Goal: Information Seeking & Learning: Learn about a topic

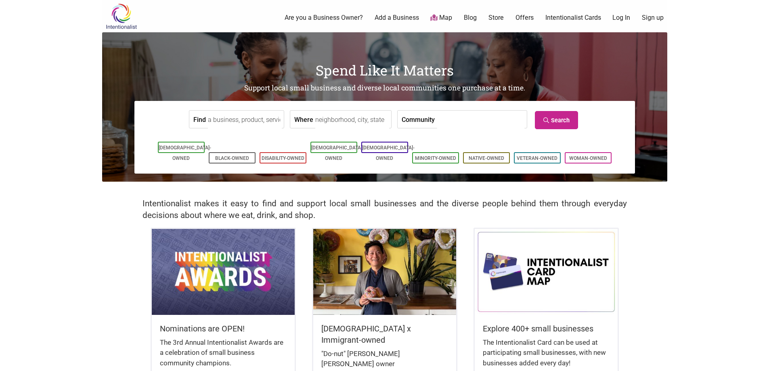
click at [279, 122] on input "Find" at bounding box center [245, 120] width 74 height 18
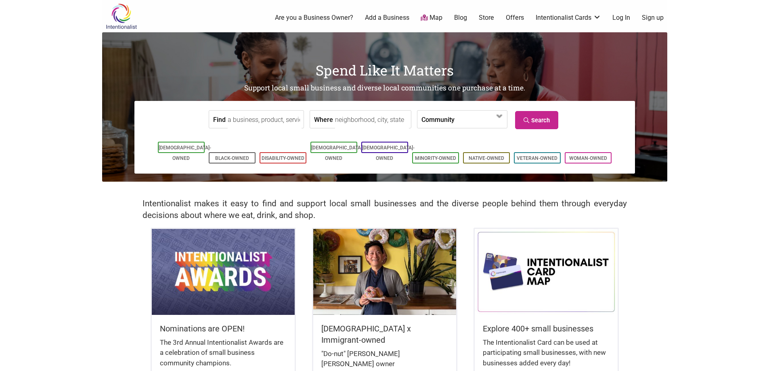
click at [342, 120] on input "Where" at bounding box center [372, 120] width 74 height 18
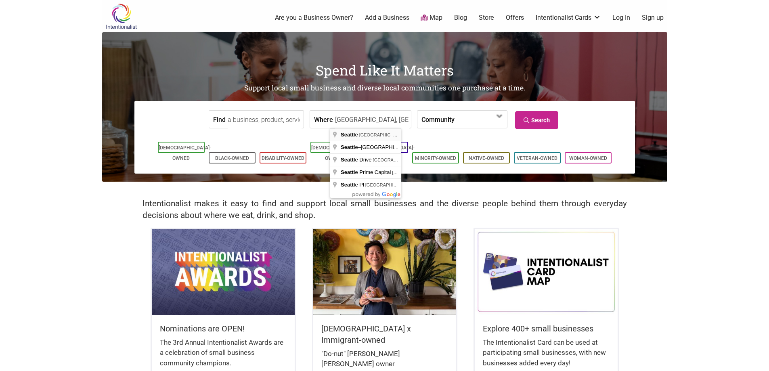
type input "Seattle, WA, USA"
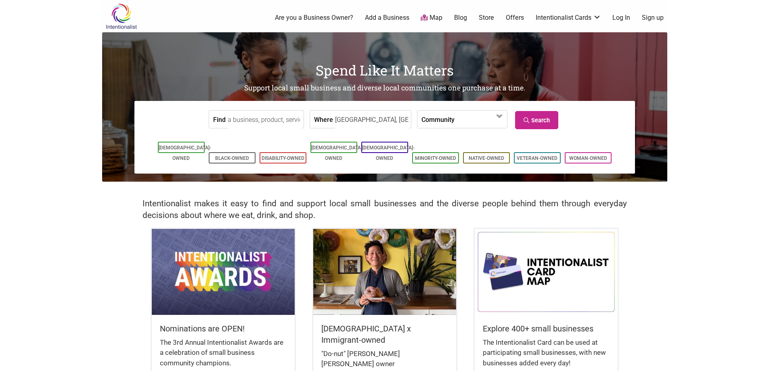
click at [429, 120] on label "Community" at bounding box center [437, 119] width 33 height 17
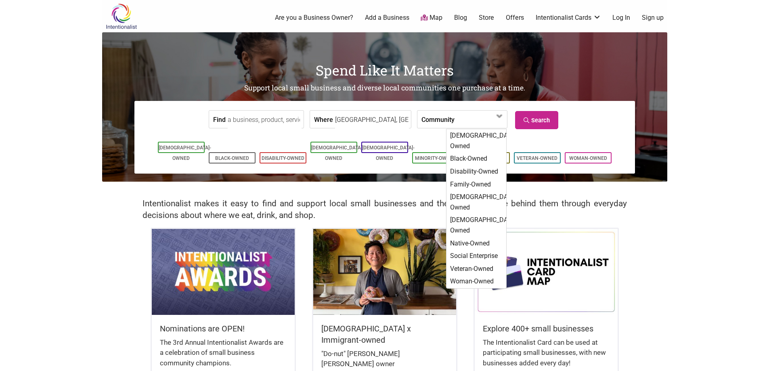
click at [429, 120] on label "Community" at bounding box center [437, 119] width 33 height 17
click at [270, 115] on input "Find" at bounding box center [265, 120] width 74 height 18
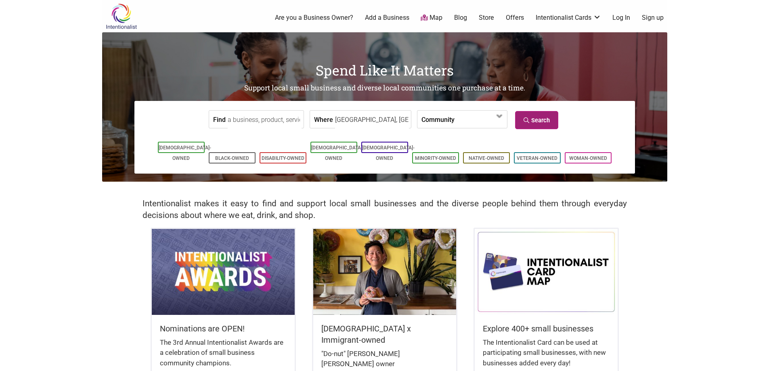
click at [549, 118] on link "Search" at bounding box center [536, 120] width 43 height 18
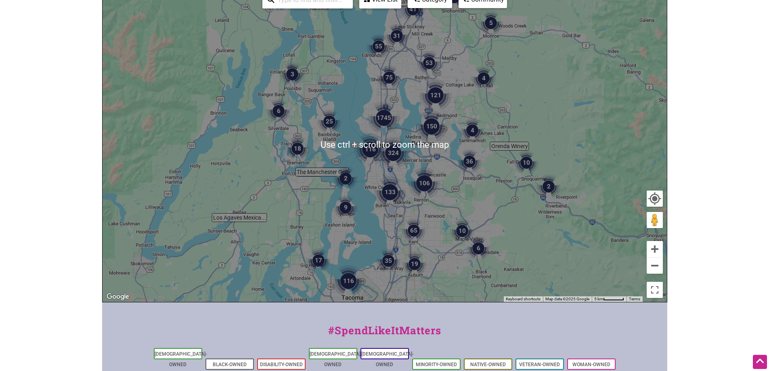
scroll to position [40, 0]
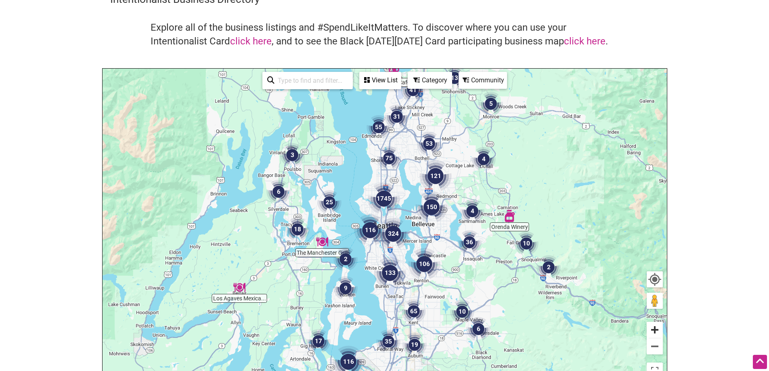
click at [656, 328] on button "Zoom in" at bounding box center [655, 330] width 16 height 16
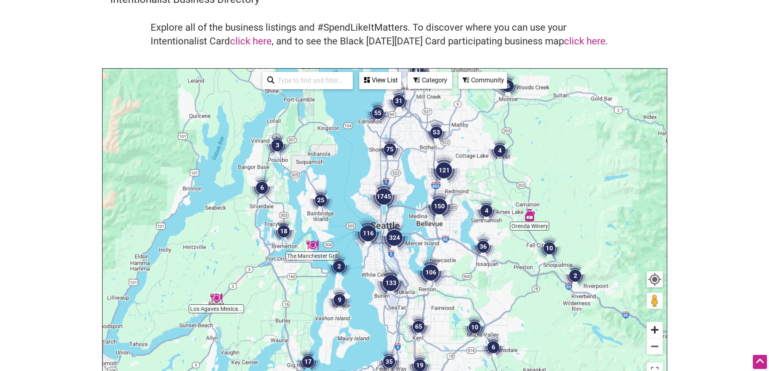
click at [656, 328] on button "Zoom in" at bounding box center [655, 330] width 16 height 16
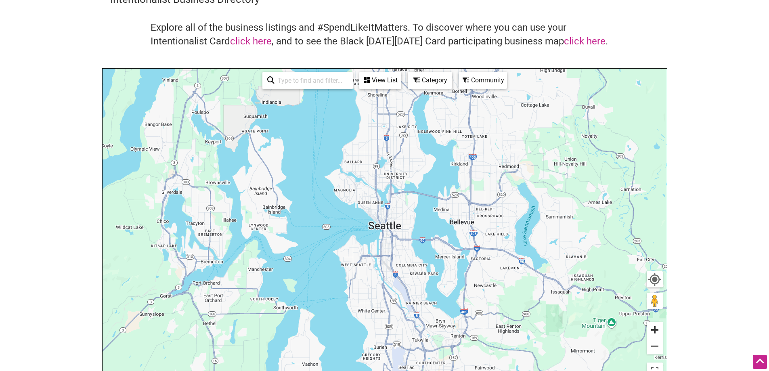
click at [656, 328] on button "Zoom in" at bounding box center [655, 330] width 16 height 16
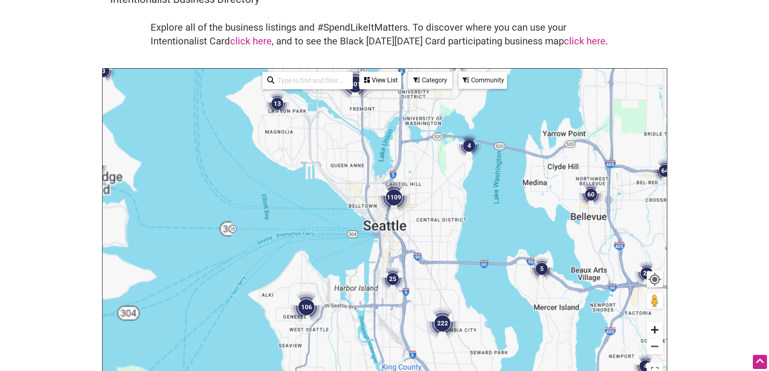
click at [656, 328] on button "Zoom in" at bounding box center [655, 330] width 16 height 16
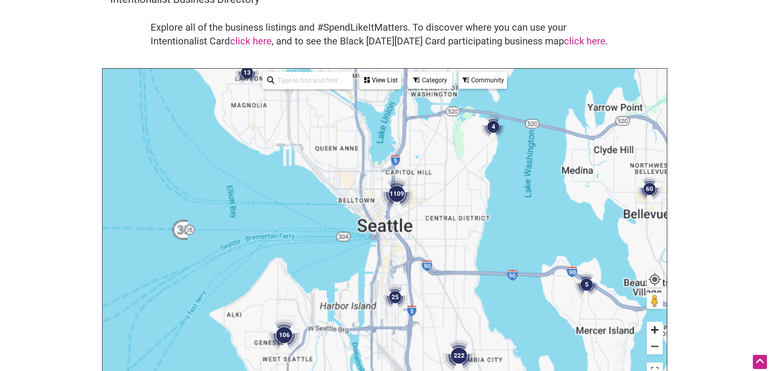
click at [656, 328] on button "Zoom in" at bounding box center [655, 330] width 16 height 16
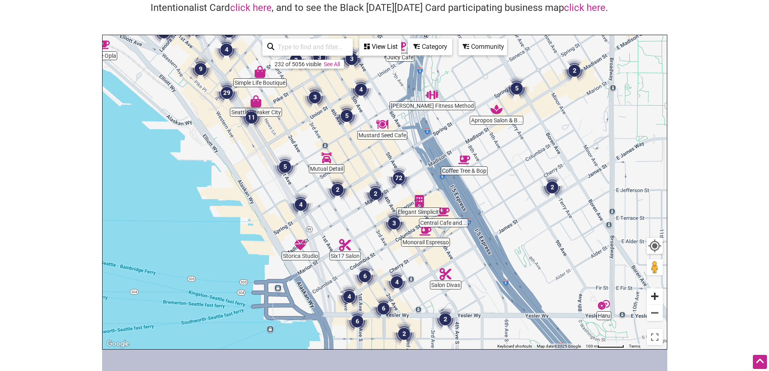
scroll to position [81, 0]
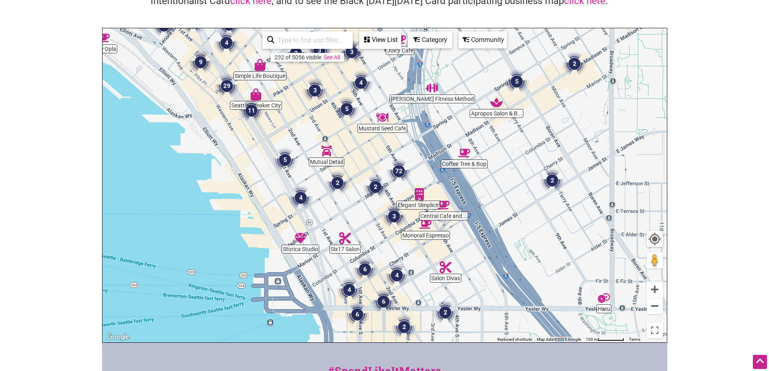
click at [328, 42] on input "search" at bounding box center [311, 40] width 73 height 16
click at [658, 305] on button "Zoom out" at bounding box center [655, 306] width 16 height 16
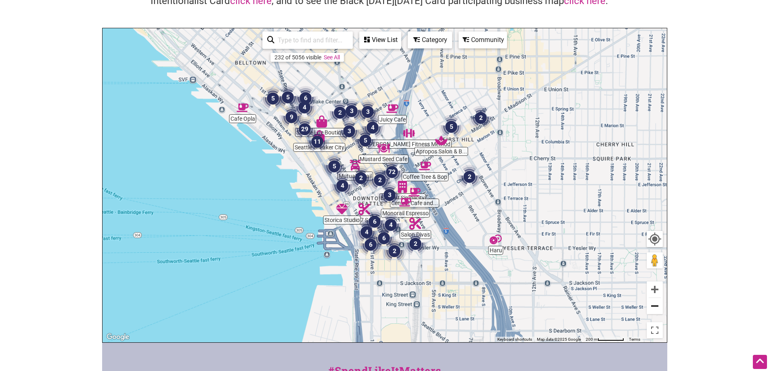
click at [658, 305] on button "Zoom out" at bounding box center [655, 306] width 16 height 16
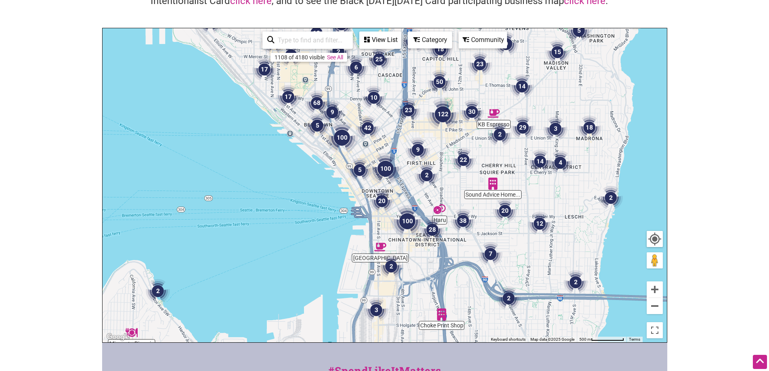
click at [400, 41] on div "Category" at bounding box center [380, 39] width 40 height 15
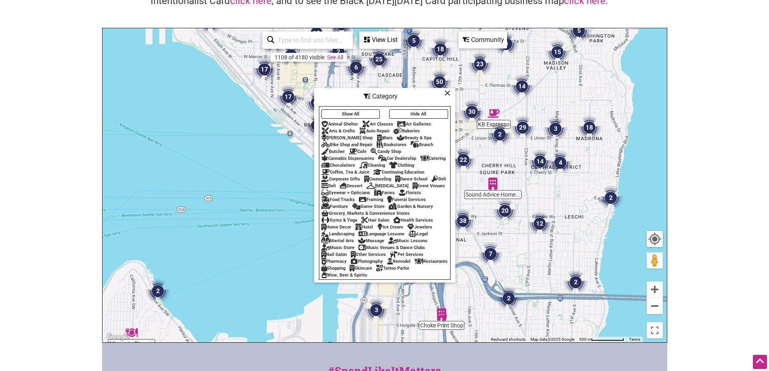
click at [401, 142] on div "Bookstores" at bounding box center [392, 144] width 30 height 5
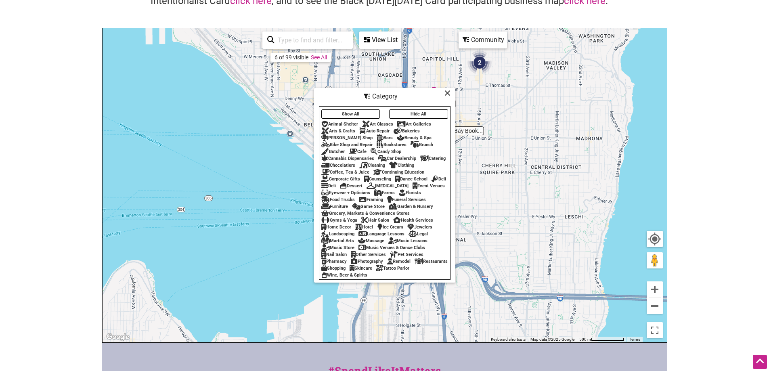
click at [721, 119] on body "× Menu 0 Add a Business Map Blog Store Offers Intentionalist Cards Buy Black Ca…" at bounding box center [384, 104] width 769 height 371
click at [448, 93] on icon at bounding box center [447, 93] width 6 height 0
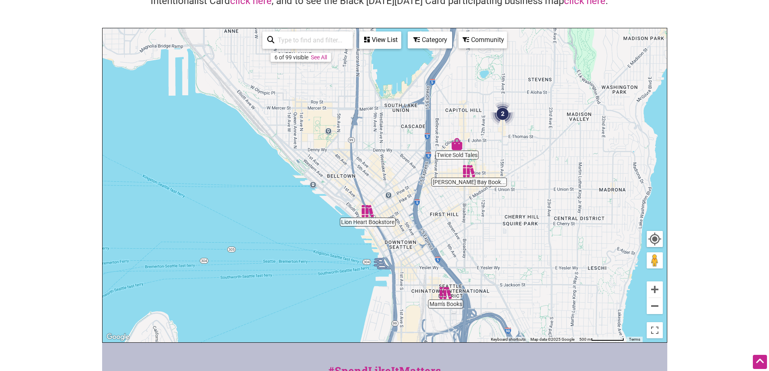
drag, startPoint x: 359, startPoint y: 136, endPoint x: 382, endPoint y: 187, distance: 56.2
click at [382, 187] on div "To navigate, press the arrow keys." at bounding box center [385, 185] width 564 height 314
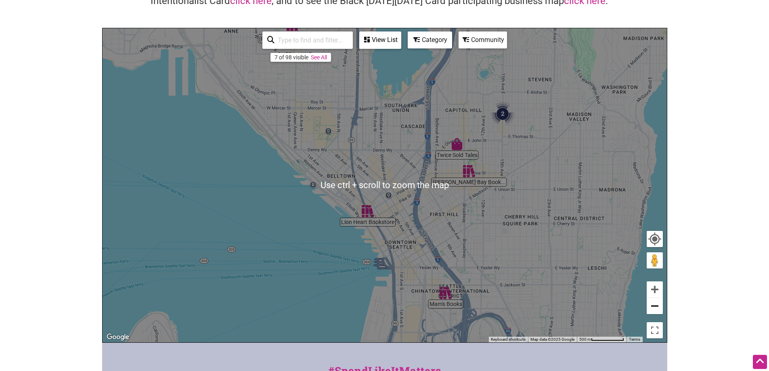
click at [650, 307] on button "Zoom out" at bounding box center [655, 306] width 16 height 16
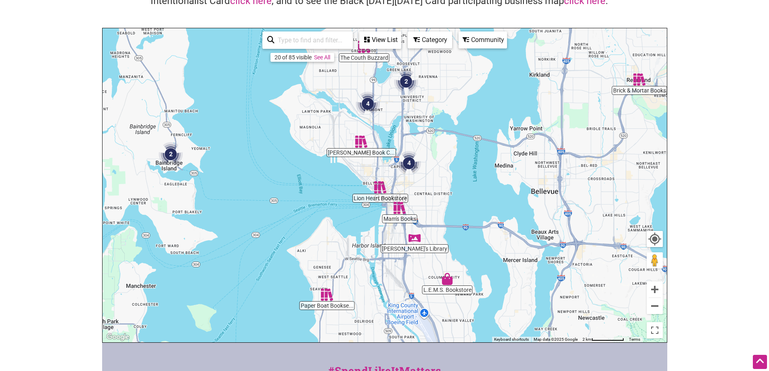
click at [398, 205] on img "Mam's Books" at bounding box center [399, 208] width 19 height 19
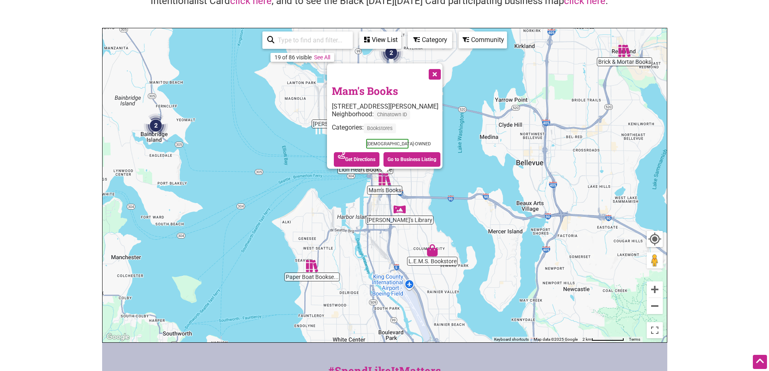
click at [441, 79] on button "Close" at bounding box center [434, 73] width 20 height 20
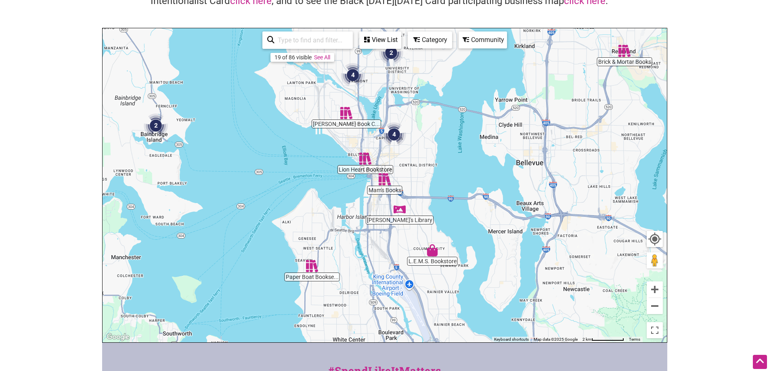
click at [392, 132] on img "4" at bounding box center [394, 134] width 31 height 31
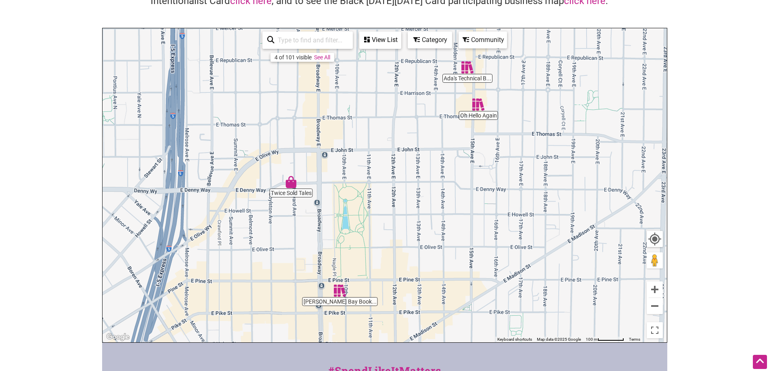
click at [400, 40] on div "Category" at bounding box center [380, 39] width 40 height 15
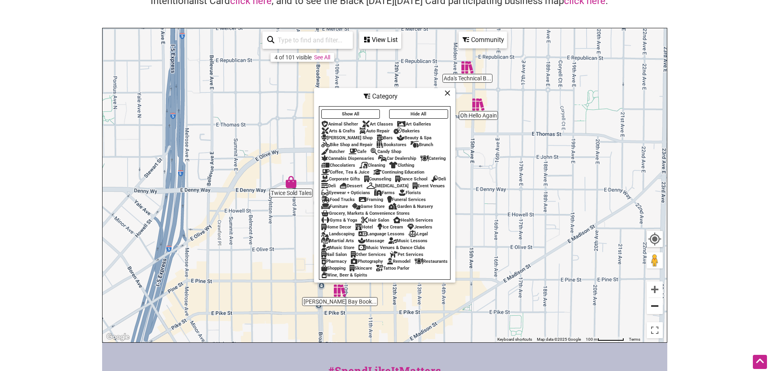
click at [650, 304] on button "Zoom out" at bounding box center [655, 306] width 16 height 16
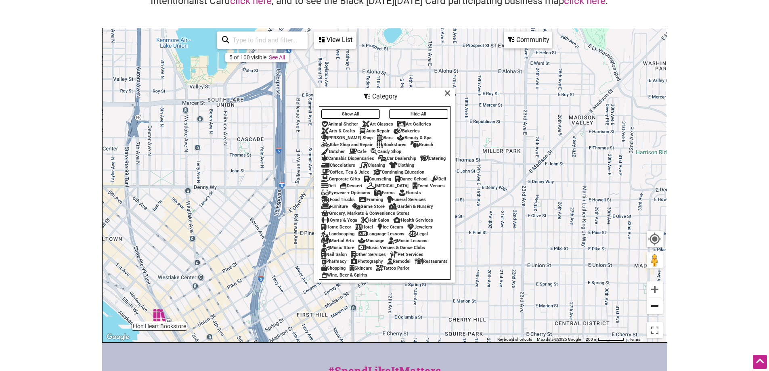
click at [650, 304] on button "Zoom out" at bounding box center [655, 306] width 16 height 16
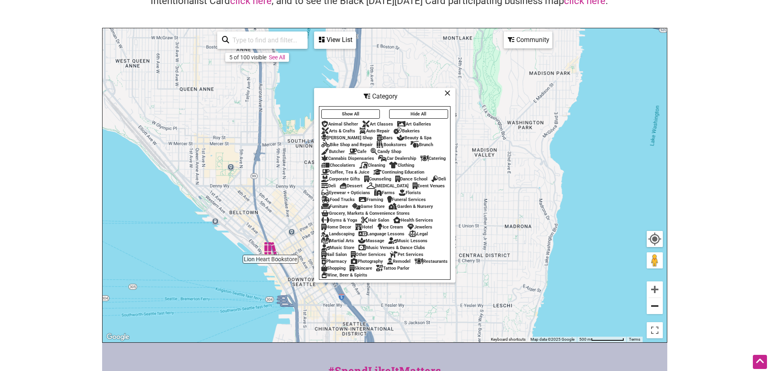
click at [650, 304] on button "Zoom out" at bounding box center [655, 306] width 16 height 16
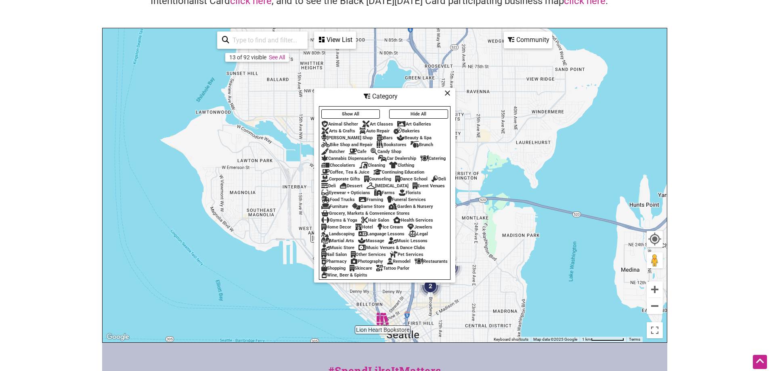
drag, startPoint x: 565, startPoint y: 193, endPoint x: 619, endPoint y: 300, distance: 119.5
click at [619, 300] on div "To navigate, press the arrow keys." at bounding box center [385, 185] width 564 height 314
drag, startPoint x: 449, startPoint y: 91, endPoint x: 446, endPoint y: 126, distance: 35.3
click at [449, 93] on icon at bounding box center [447, 93] width 6 height 0
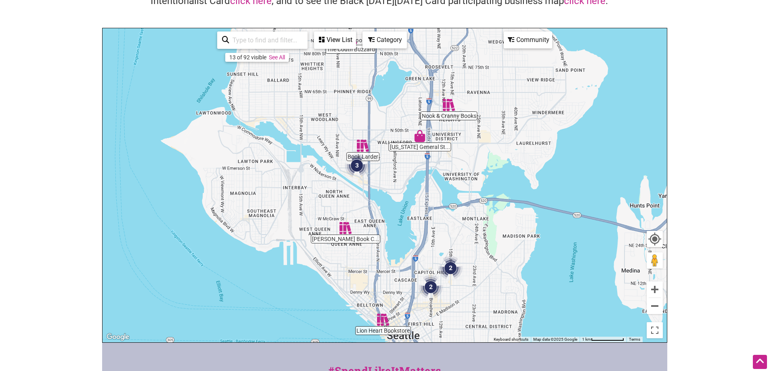
click at [357, 166] on img "3" at bounding box center [357, 165] width 31 height 31
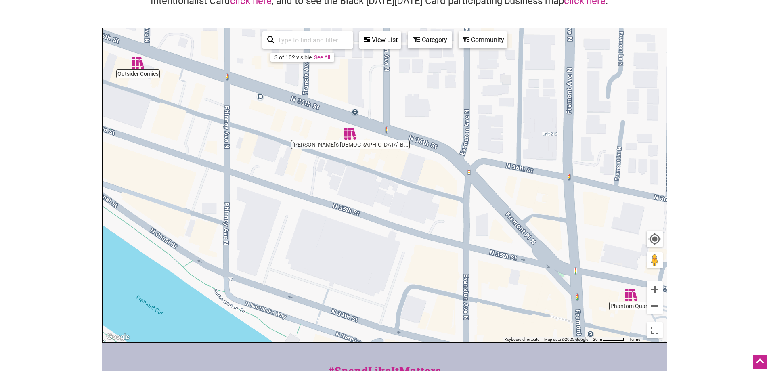
click at [627, 292] on img "Phantom Quartz" at bounding box center [631, 295] width 19 height 19
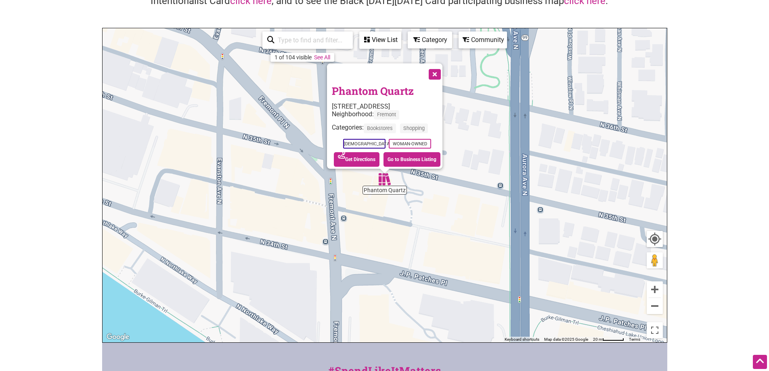
click at [440, 73] on button "Close" at bounding box center [434, 73] width 20 height 20
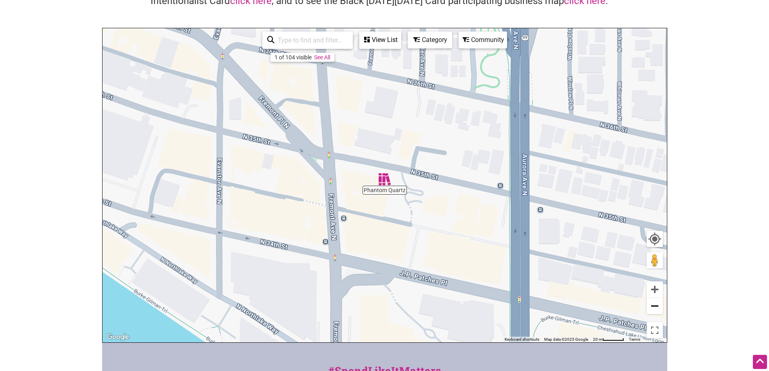
click at [656, 305] on button "Zoom out" at bounding box center [655, 306] width 16 height 16
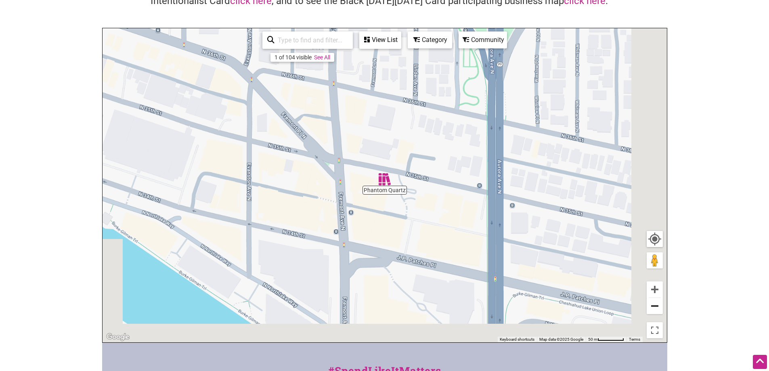
click at [656, 305] on button "Zoom out" at bounding box center [655, 306] width 16 height 16
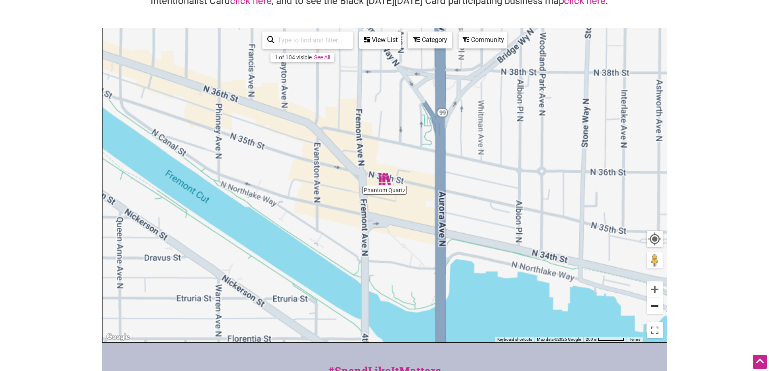
click at [656, 305] on button "Zoom out" at bounding box center [655, 306] width 16 height 16
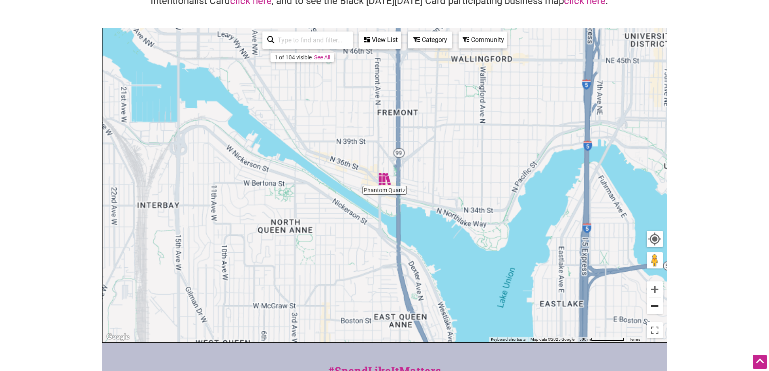
click at [656, 305] on button "Zoom out" at bounding box center [655, 306] width 16 height 16
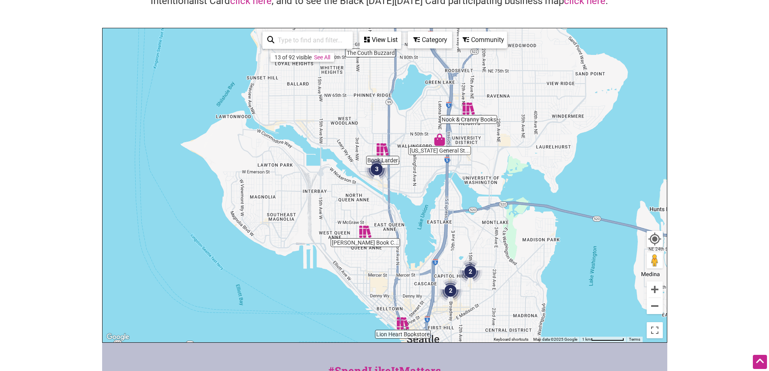
click at [383, 39] on div "View List" at bounding box center [380, 39] width 40 height 15
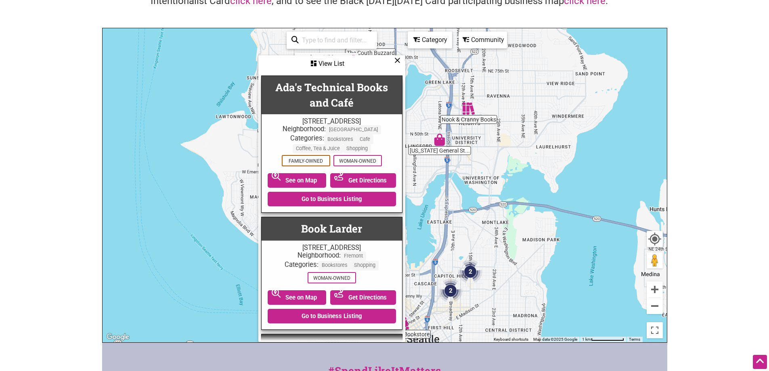
click at [383, 39] on div "13 of 92 visible See All View List Sorry...nothing found. Ada's Technical Books…" at bounding box center [331, 186] width 145 height 317
click at [393, 64] on div "View List" at bounding box center [331, 63] width 145 height 15
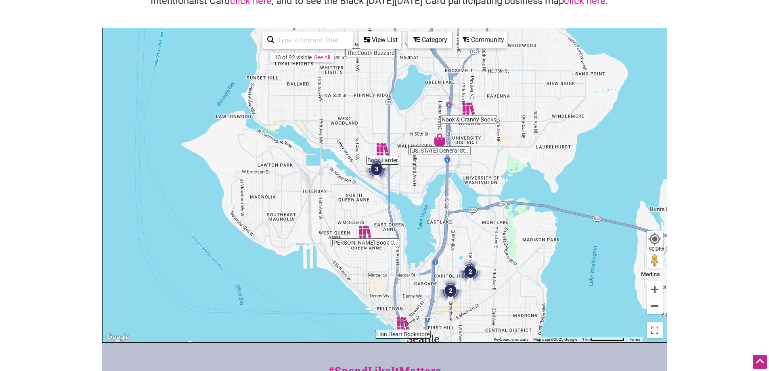
click at [400, 39] on div "Category" at bounding box center [380, 39] width 40 height 15
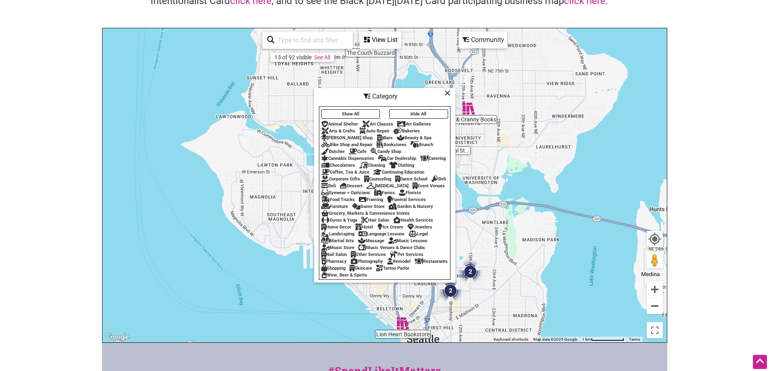
click at [363, 109] on button "Show All" at bounding box center [350, 113] width 59 height 9
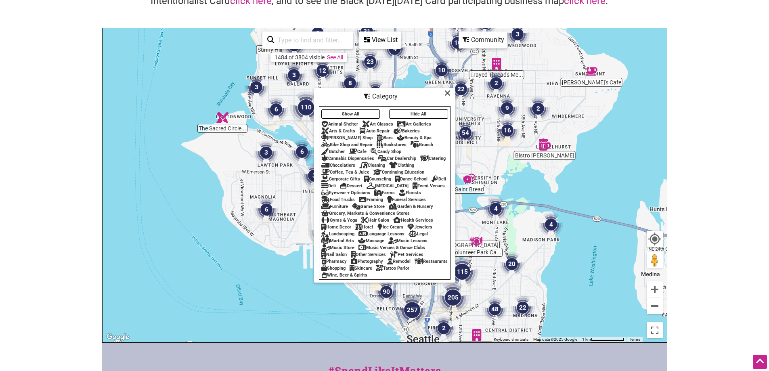
click at [402, 159] on div "Show All Hide All Animal Shelter Art Classes Art Galleries Arts & Crafts Auto R…" at bounding box center [384, 192] width 131 height 171
click at [406, 163] on div "Clothing" at bounding box center [401, 165] width 25 height 5
click at [445, 93] on icon at bounding box center [447, 93] width 6 height 0
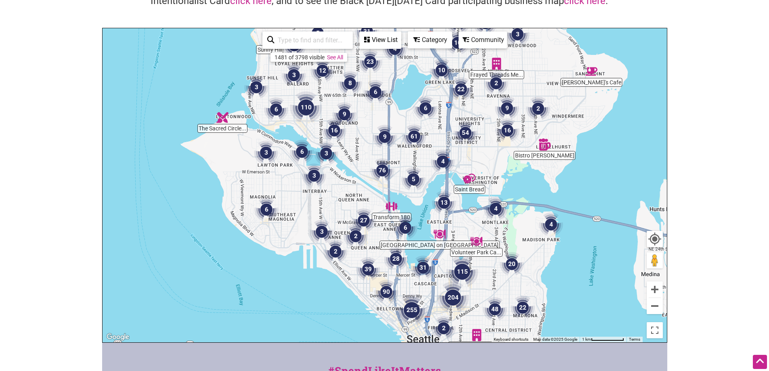
click at [664, 289] on div "To navigate, press the arrow keys." at bounding box center [385, 185] width 564 height 314
click at [658, 285] on button "Zoom in" at bounding box center [655, 289] width 16 height 16
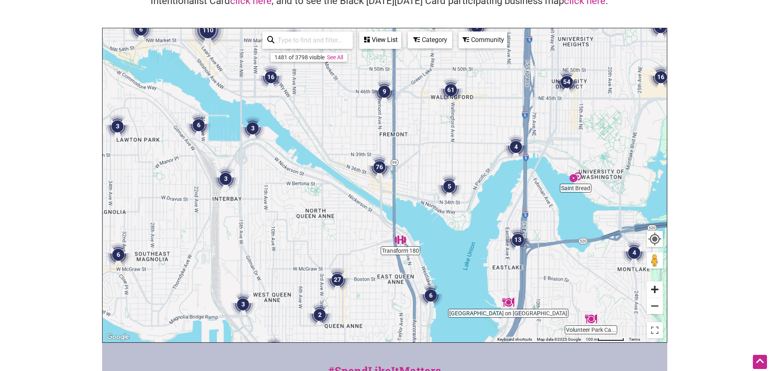
click at [658, 285] on button "Zoom in" at bounding box center [655, 289] width 16 height 16
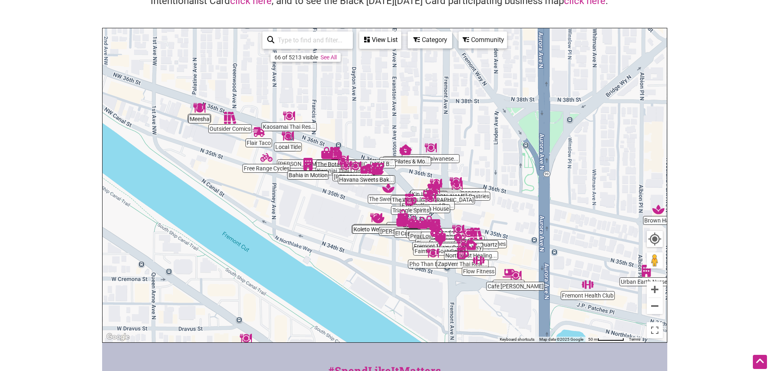
drag, startPoint x: 380, startPoint y: 231, endPoint x: 475, endPoint y: 287, distance: 110.1
click at [475, 287] on div "To navigate, press the arrow keys." at bounding box center [385, 185] width 564 height 314
click at [376, 45] on div "View List" at bounding box center [380, 39] width 40 height 15
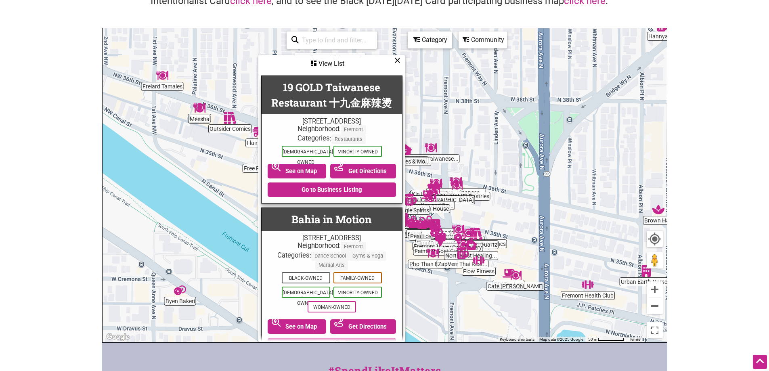
click at [405, 56] on div "Category" at bounding box center [331, 63] width 145 height 15
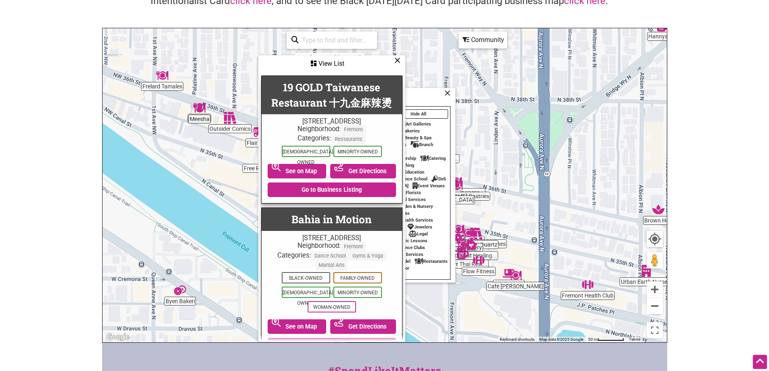
click at [412, 163] on div "Clothing" at bounding box center [401, 165] width 25 height 5
click at [395, 55] on div "64 of 5224 visible See All View List Sorry...nothing found. 19 GOLD Taiwanese R…" at bounding box center [331, 186] width 145 height 317
click at [397, 61] on icon at bounding box center [397, 60] width 6 height 0
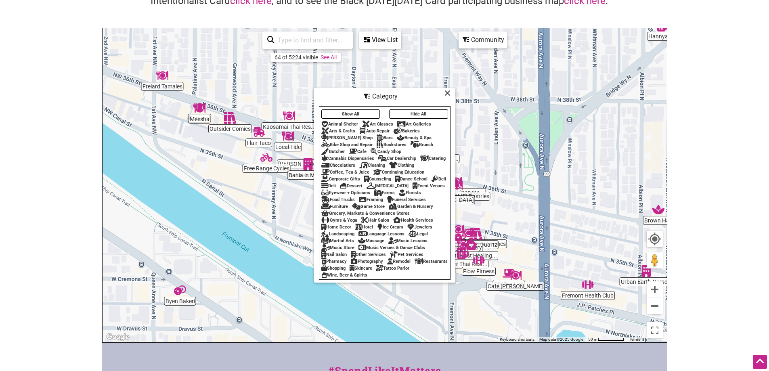
click at [404, 109] on button "Hide All" at bounding box center [418, 113] width 59 height 9
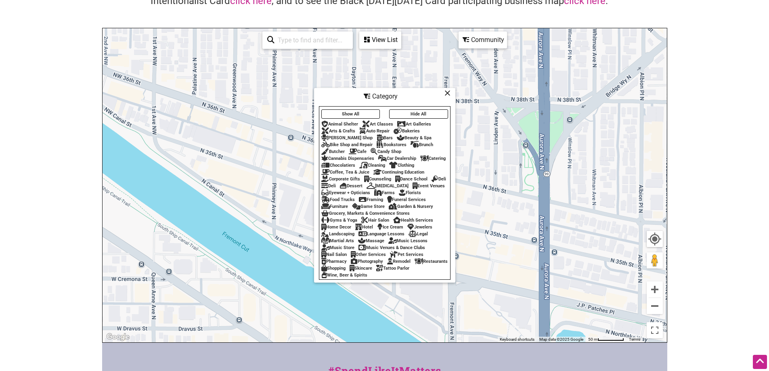
click at [409, 163] on div "Clothing" at bounding box center [401, 165] width 25 height 5
click at [386, 42] on div "View List" at bounding box center [380, 39] width 40 height 15
click at [336, 61] on div "View List" at bounding box center [331, 63] width 145 height 15
click at [326, 58] on link "See All" at bounding box center [322, 57] width 16 height 6
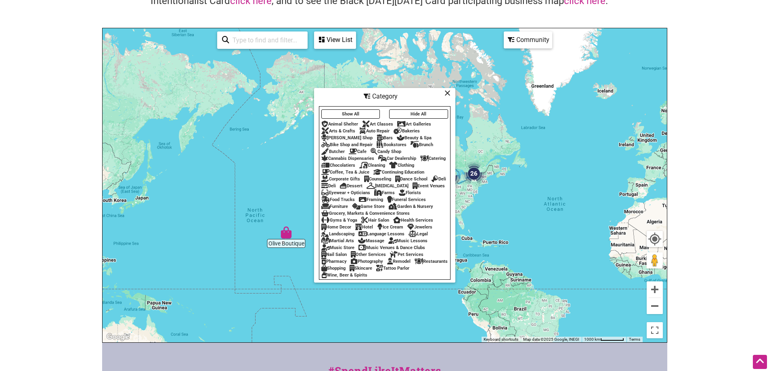
click at [446, 93] on icon at bounding box center [447, 93] width 6 height 0
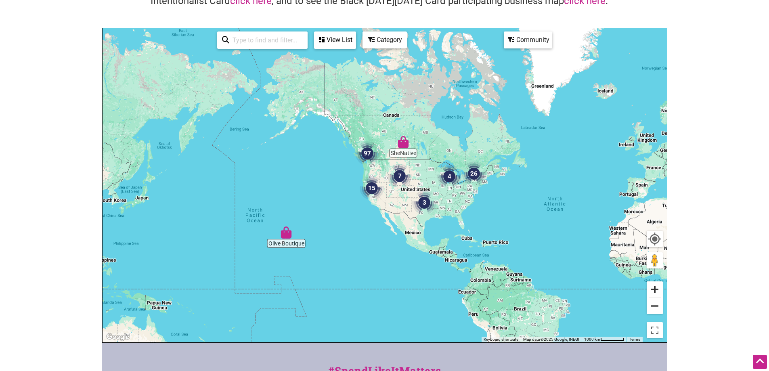
click at [651, 284] on button "Zoom in" at bounding box center [655, 289] width 16 height 16
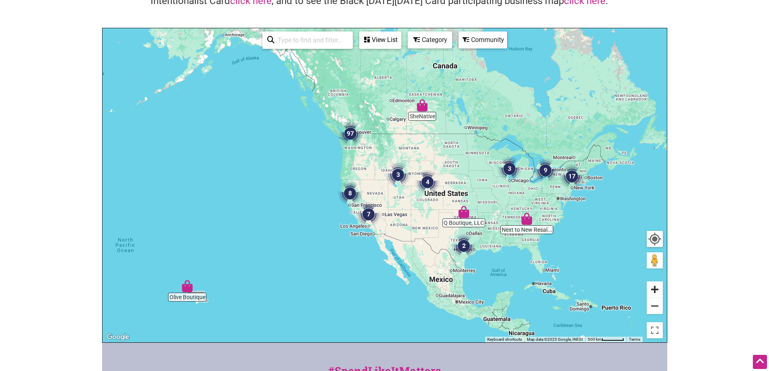
click at [651, 284] on button "Zoom in" at bounding box center [655, 289] width 16 height 16
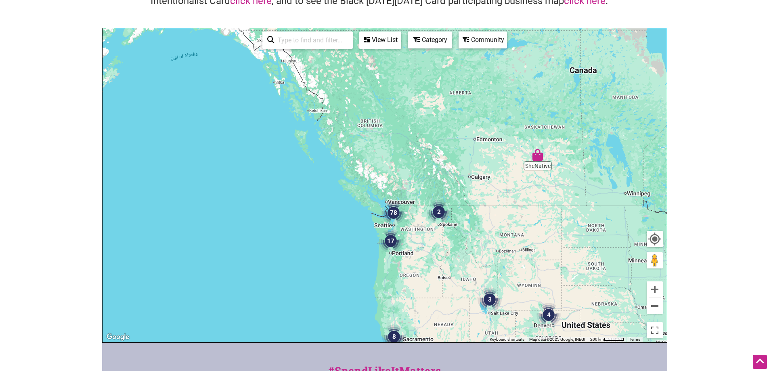
drag, startPoint x: 318, startPoint y: 130, endPoint x: 396, endPoint y: 255, distance: 147.6
click at [396, 255] on img "17" at bounding box center [390, 241] width 31 height 31
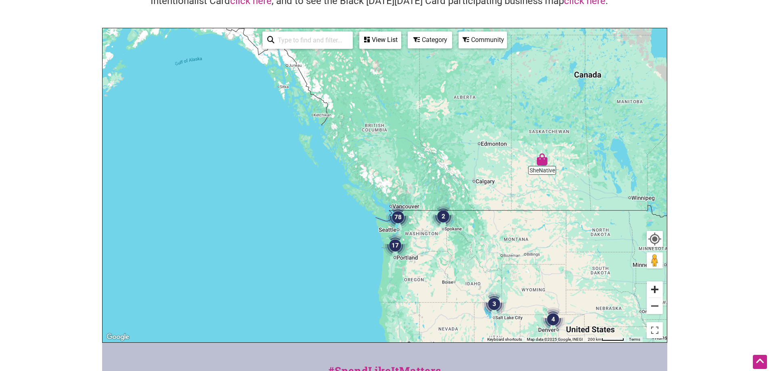
click at [648, 291] on button "Zoom in" at bounding box center [655, 289] width 16 height 16
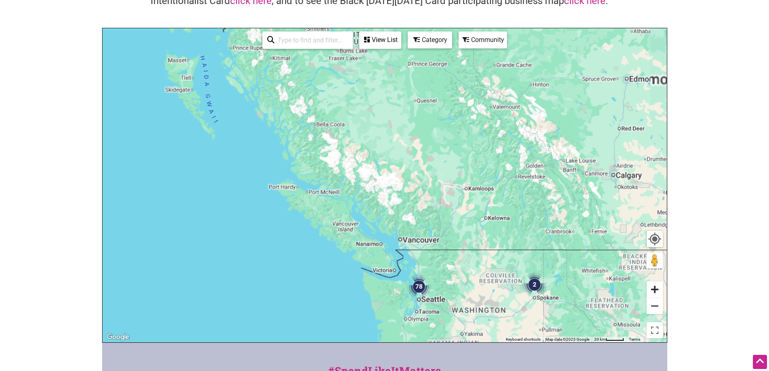
click at [648, 291] on button "Zoom in" at bounding box center [655, 289] width 16 height 16
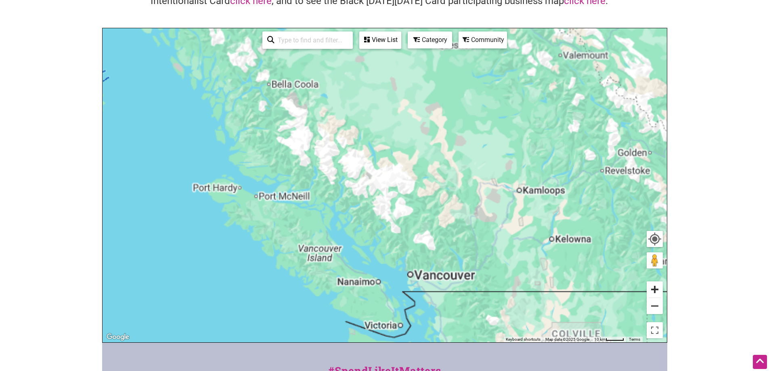
click at [648, 291] on button "Zoom in" at bounding box center [655, 289] width 16 height 16
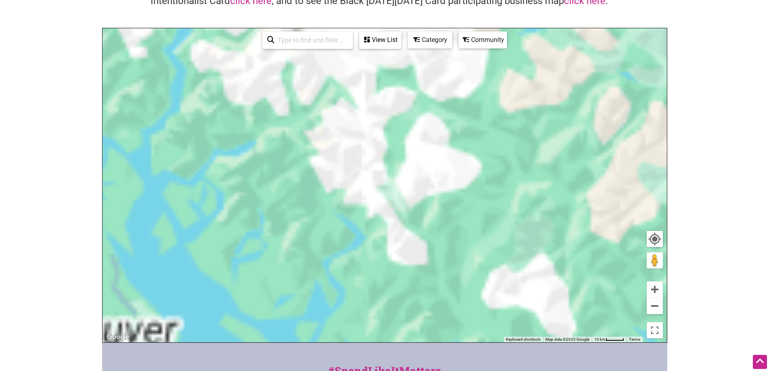
drag, startPoint x: 506, startPoint y: 254, endPoint x: 404, endPoint y: -49, distance: 319.3
click at [404, 0] on html "× Menu 0 Add a Business Map Blog Store Offers Intentionalist Cards Buy Black Ca…" at bounding box center [384, 104] width 769 height 371
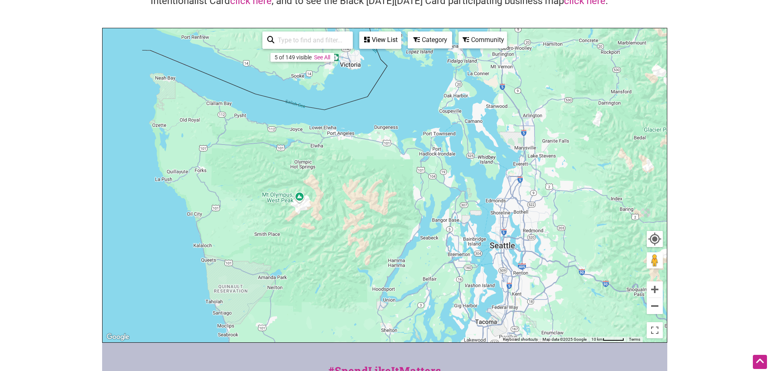
drag, startPoint x: 432, startPoint y: 199, endPoint x: 538, endPoint y: -3, distance: 228.8
click at [538, 0] on html "× Menu 0 Add a Business Map Blog Store Offers Intentionalist Cards Buy Black Ca…" at bounding box center [384, 104] width 769 height 371
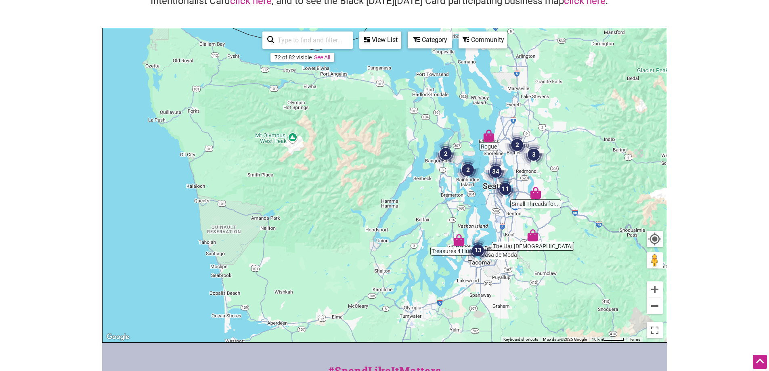
drag, startPoint x: 546, startPoint y: 163, endPoint x: 537, endPoint y: 143, distance: 21.9
click at [537, 143] on img "3" at bounding box center [533, 154] width 31 height 31
click at [655, 291] on button "Zoom in" at bounding box center [655, 289] width 16 height 16
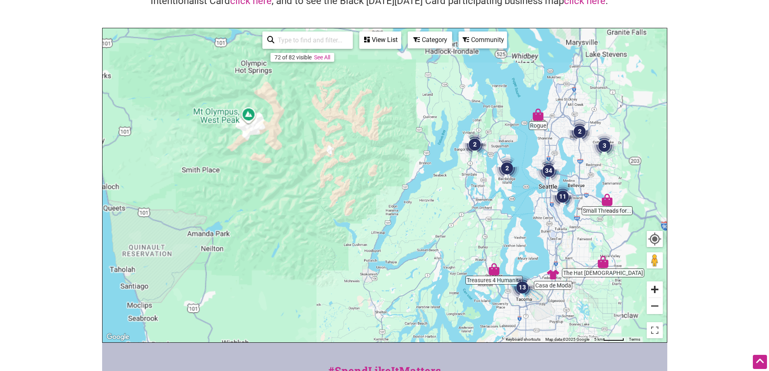
click at [655, 291] on button "Zoom in" at bounding box center [655, 289] width 16 height 16
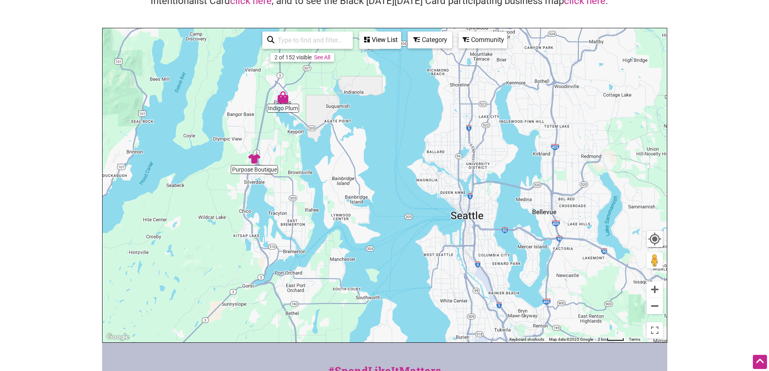
drag, startPoint x: 559, startPoint y: 236, endPoint x: 198, endPoint y: 262, distance: 361.5
click at [198, 262] on div "To navigate, press the arrow keys." at bounding box center [385, 185] width 564 height 314
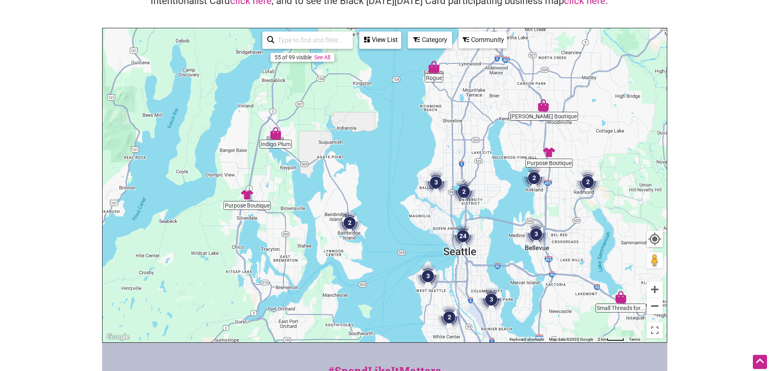
drag, startPoint x: 510, startPoint y: 131, endPoint x: 503, endPoint y: 168, distance: 37.4
click at [503, 168] on div "To navigate, press the arrow keys." at bounding box center [385, 185] width 564 height 314
click at [652, 291] on button "Zoom in" at bounding box center [655, 289] width 16 height 16
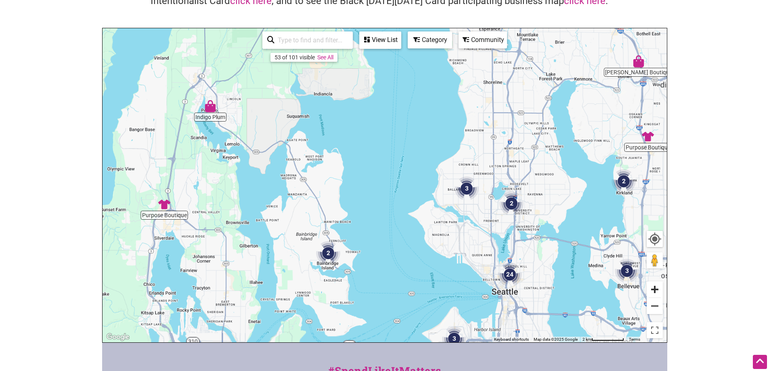
click at [652, 291] on button "Zoom in" at bounding box center [655, 289] width 16 height 16
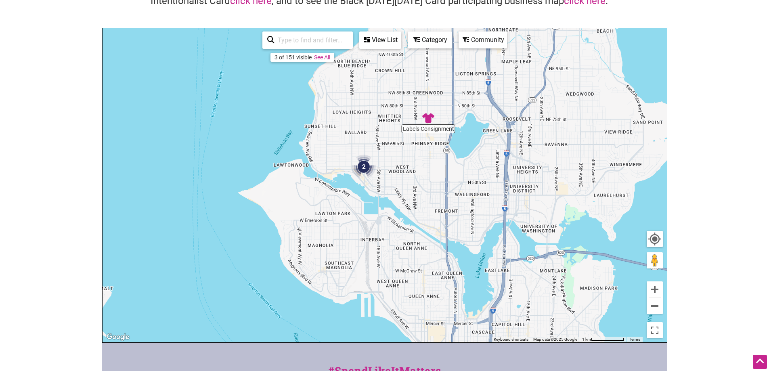
drag, startPoint x: 582, startPoint y: 270, endPoint x: 376, endPoint y: 206, distance: 215.2
click at [376, 206] on div "To navigate, press the arrow keys." at bounding box center [385, 185] width 564 height 314
click at [656, 287] on button "Zoom in" at bounding box center [655, 289] width 16 height 16
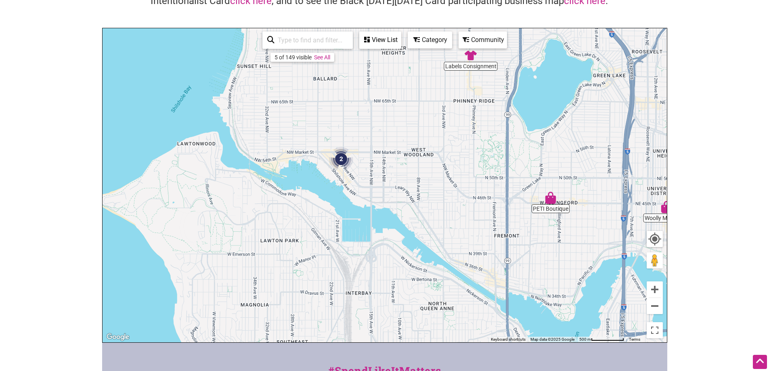
click at [377, 37] on div "View List" at bounding box center [380, 39] width 40 height 15
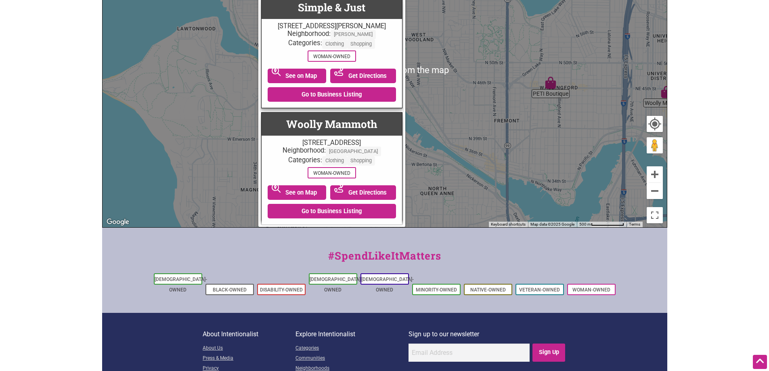
scroll to position [161, 0]
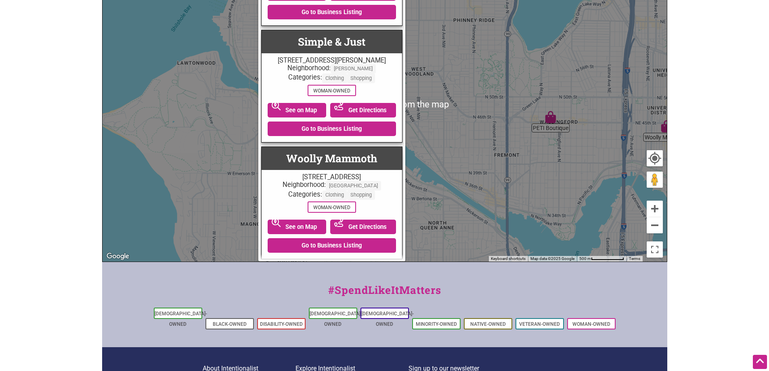
click at [479, 124] on div "To navigate, press the arrow keys." at bounding box center [385, 105] width 564 height 314
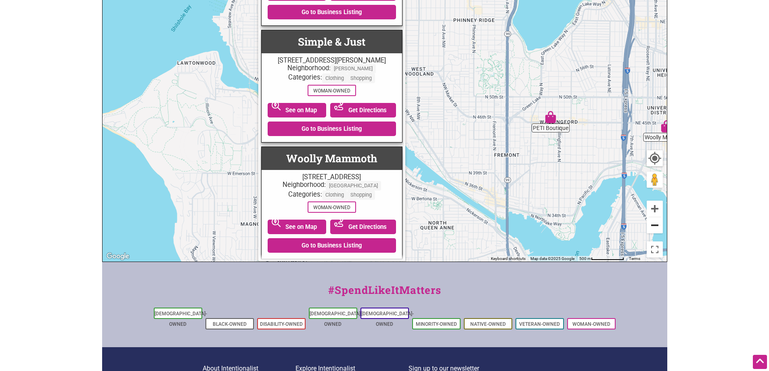
click at [653, 224] on button "Zoom out" at bounding box center [655, 225] width 16 height 16
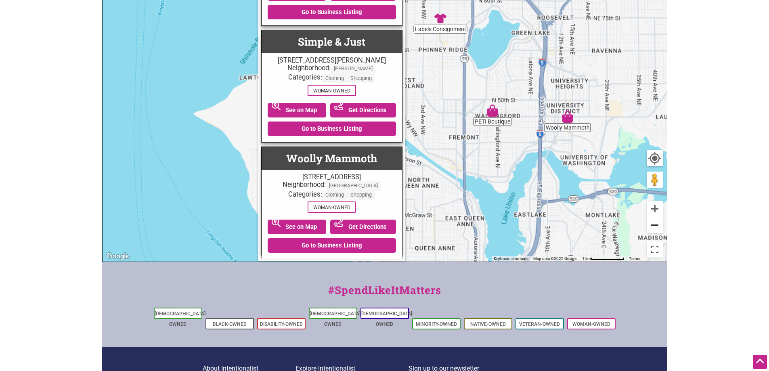
click at [653, 224] on button "Zoom out" at bounding box center [655, 225] width 16 height 16
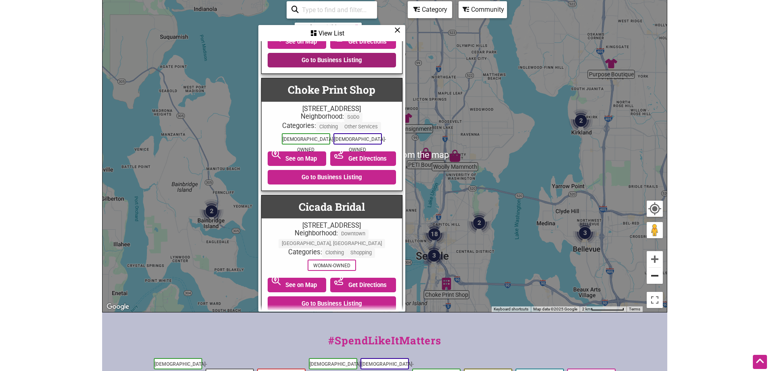
scroll to position [81, 0]
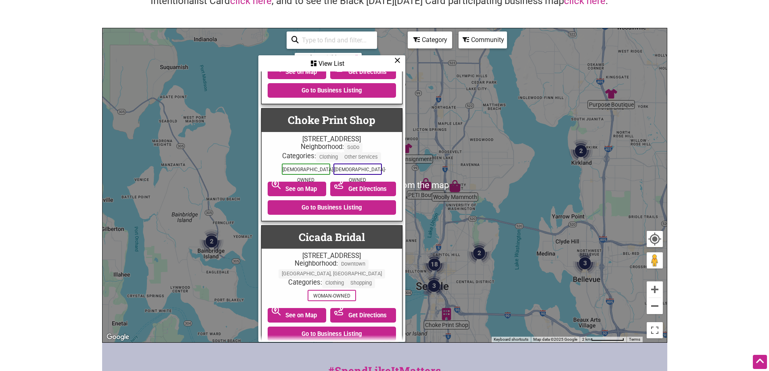
click at [392, 61] on div "View List" at bounding box center [331, 63] width 145 height 15
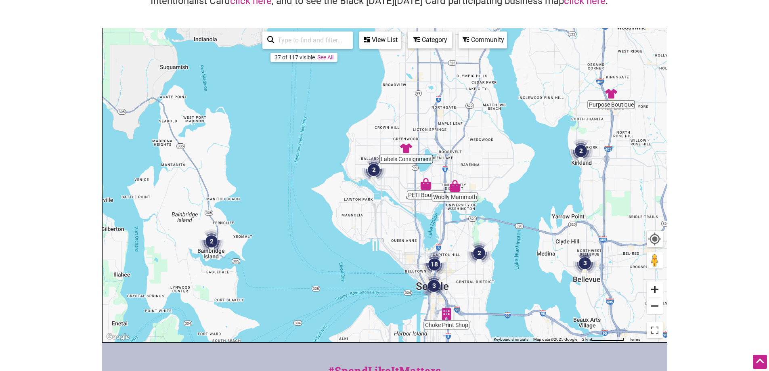
click at [653, 289] on button "Zoom in" at bounding box center [655, 289] width 16 height 16
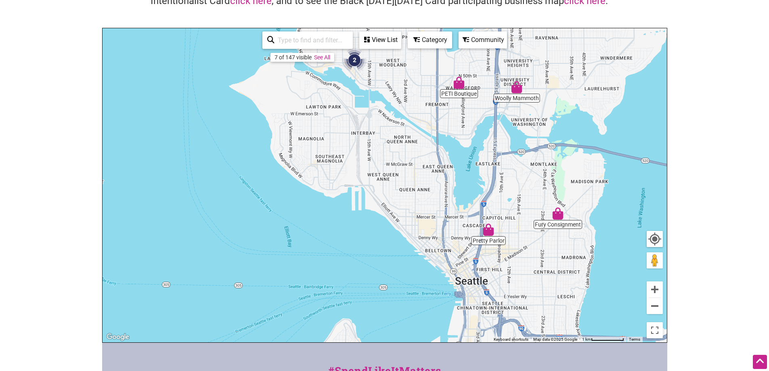
drag, startPoint x: 526, startPoint y: 260, endPoint x: 516, endPoint y: 149, distance: 111.9
click at [516, 149] on div "To navigate, press the arrow keys." at bounding box center [385, 185] width 564 height 314
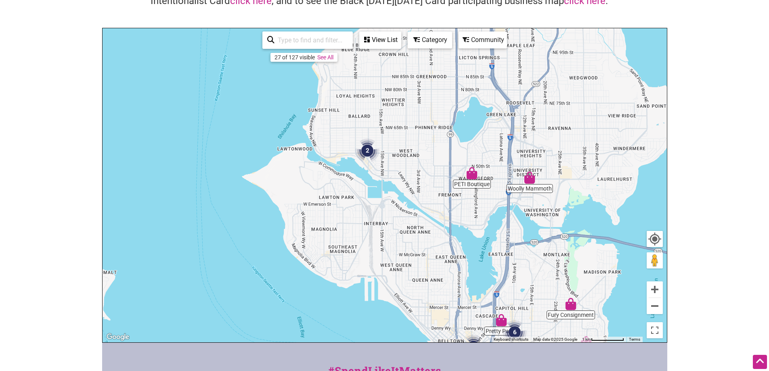
drag, startPoint x: 422, startPoint y: 220, endPoint x: 436, endPoint y: 317, distance: 97.1
click at [436, 317] on div "To navigate, press the arrow keys." at bounding box center [385, 185] width 564 height 314
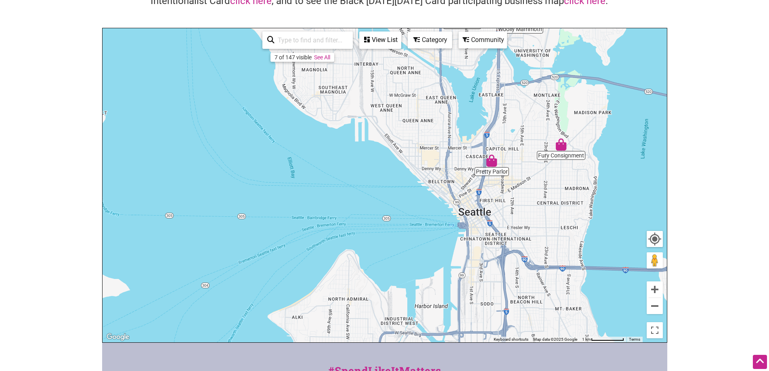
drag, startPoint x: 429, startPoint y: 148, endPoint x: 419, endPoint y: -12, distance: 159.8
click at [419, 0] on html "× Menu 0 Add a Business Map Blog Store Offers Intentionalist Cards Buy Black Ca…" at bounding box center [384, 104] width 769 height 371
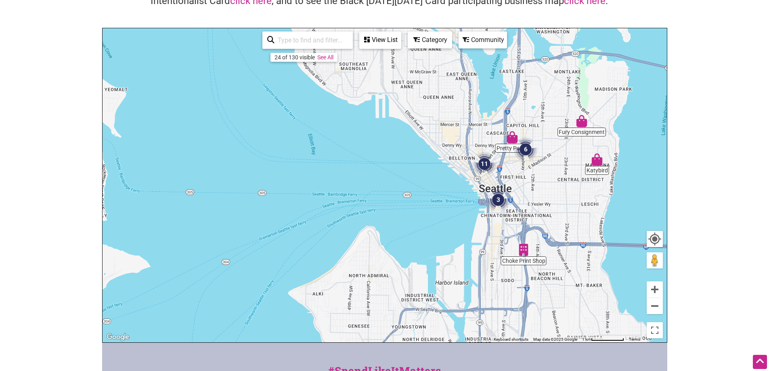
drag, startPoint x: 442, startPoint y: 226, endPoint x: 451, endPoint y: 222, distance: 9.2
click at [451, 222] on div "To navigate, press the arrow keys." at bounding box center [385, 185] width 564 height 314
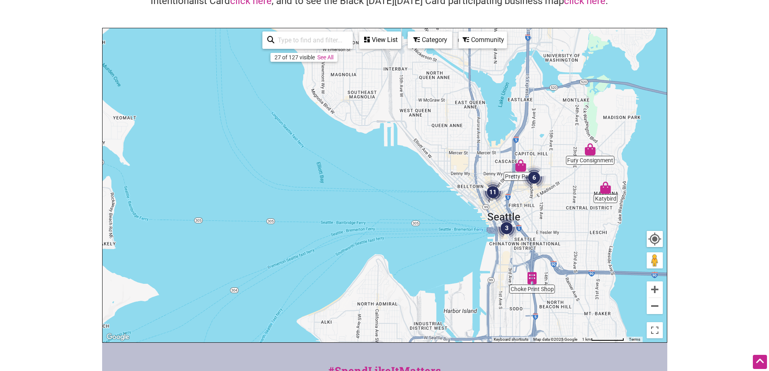
drag, startPoint x: 455, startPoint y: 191, endPoint x: 472, endPoint y: 242, distance: 54.0
click at [472, 242] on div "To navigate, press the arrow keys." at bounding box center [385, 185] width 564 height 314
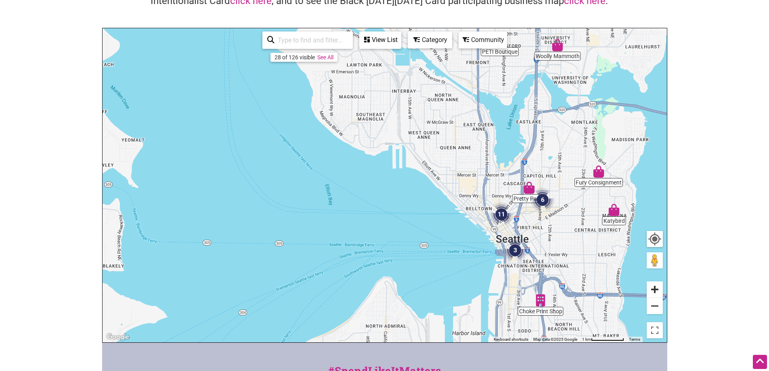
click at [655, 293] on button "Zoom in" at bounding box center [655, 289] width 16 height 16
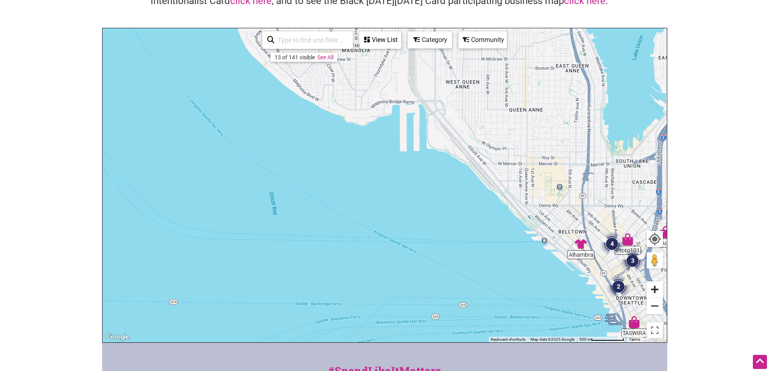
click at [655, 293] on button "Zoom in" at bounding box center [655, 289] width 16 height 16
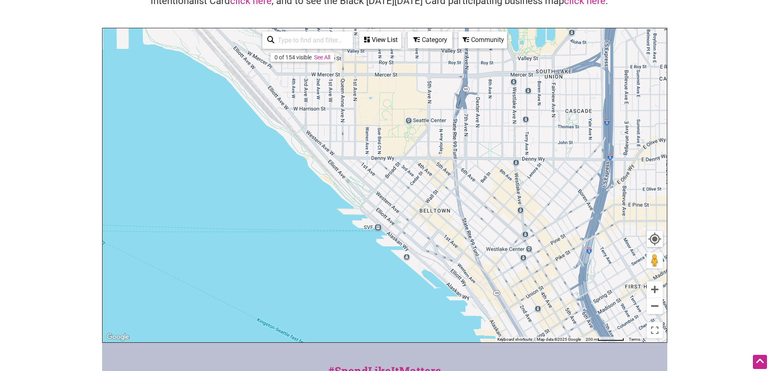
drag, startPoint x: 596, startPoint y: 174, endPoint x: 270, endPoint y: 107, distance: 333.2
click at [270, 107] on div "To navigate, press the arrow keys." at bounding box center [385, 185] width 564 height 314
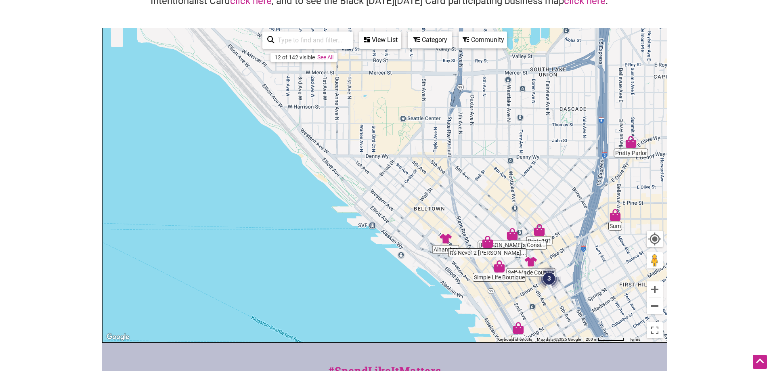
click at [331, 60] on link "See All" at bounding box center [325, 57] width 16 height 6
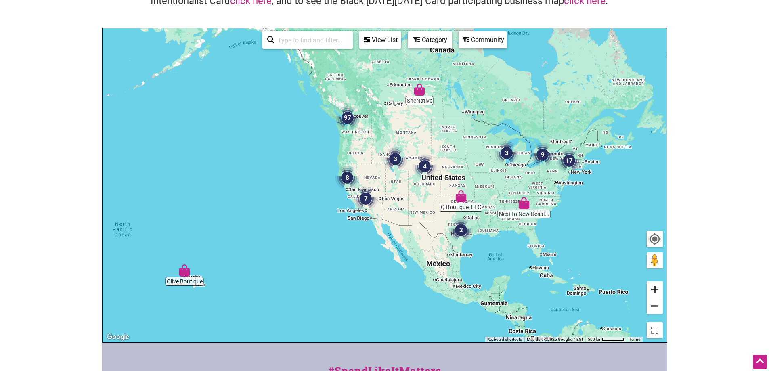
drag, startPoint x: 650, startPoint y: 281, endPoint x: 657, endPoint y: 285, distance: 8.4
click at [651, 281] on div "To navigate, press the arrow keys." at bounding box center [385, 185] width 564 height 314
click at [657, 285] on button "Zoom in" at bounding box center [655, 289] width 16 height 16
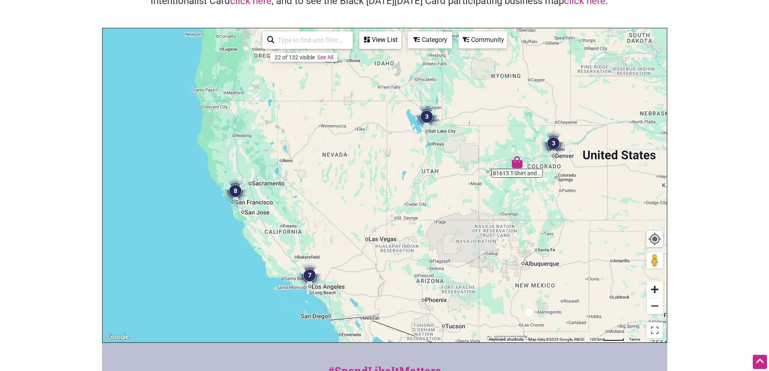
click at [657, 285] on button "Zoom in" at bounding box center [655, 289] width 16 height 16
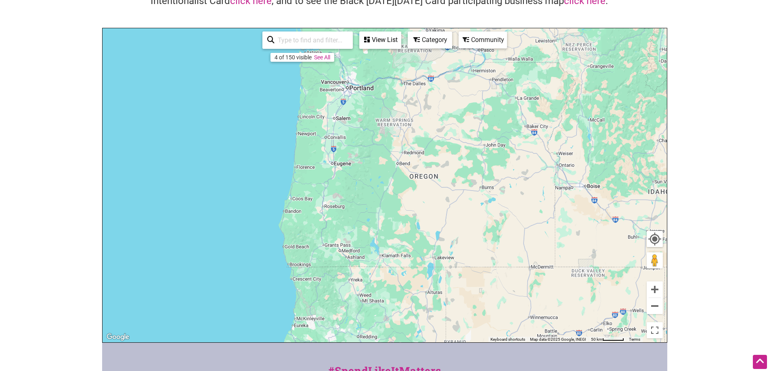
drag, startPoint x: 380, startPoint y: 169, endPoint x: 642, endPoint y: 387, distance: 340.8
click at [642, 290] on html "× Menu 0 Add a Business Map Blog Store Offers Intentionalist Cards Buy Black Ca…" at bounding box center [384, 104] width 769 height 371
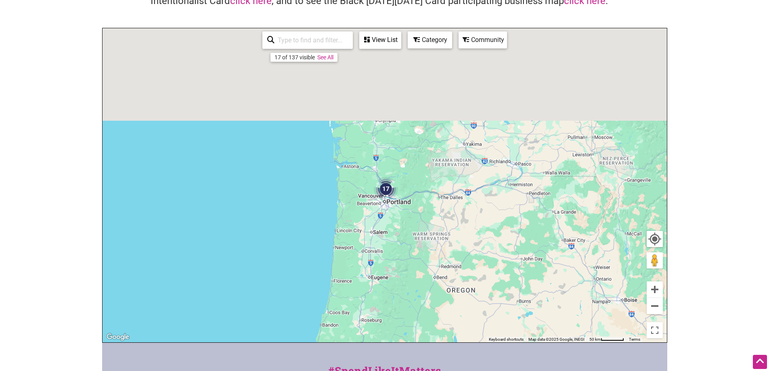
drag, startPoint x: 504, startPoint y: 233, endPoint x: 555, endPoint y: 387, distance: 161.6
click at [555, 290] on html "× Menu 0 Add a Business Map Blog Store Offers Intentionalist Cards Buy Black Ca…" at bounding box center [384, 104] width 769 height 371
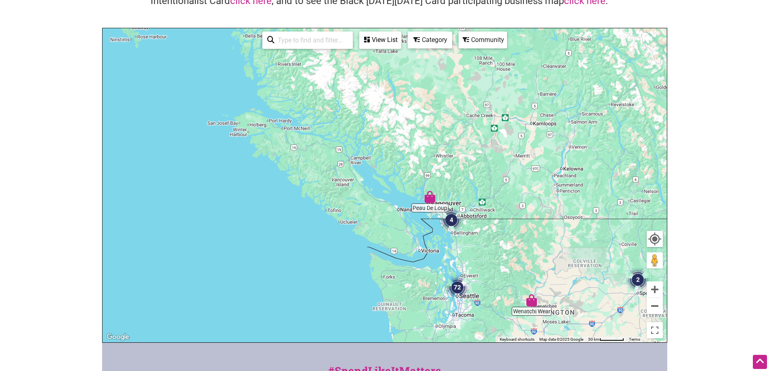
drag, startPoint x: 485, startPoint y: 285, endPoint x: 484, endPoint y: 332, distance: 46.5
click at [484, 332] on div "To navigate, press the arrow keys." at bounding box center [385, 185] width 564 height 314
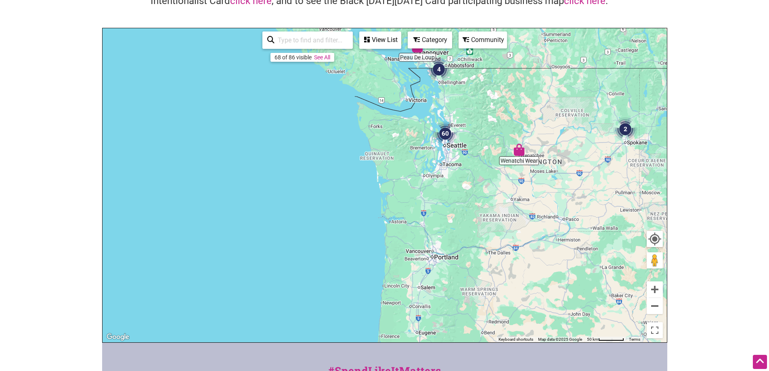
drag, startPoint x: 502, startPoint y: 224, endPoint x: 491, endPoint y: 14, distance: 210.2
click at [491, 14] on div "Intentionalist Business Directory Explore all of the business listings and #Spe…" at bounding box center [384, 147] width 565 height 391
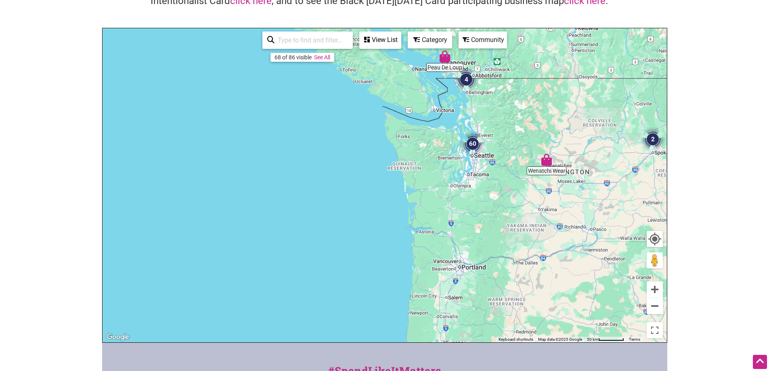
drag, startPoint x: 499, startPoint y: 148, endPoint x: 523, endPoint y: 321, distance: 174.9
click at [523, 321] on div "To navigate, press the arrow keys." at bounding box center [385, 185] width 564 height 314
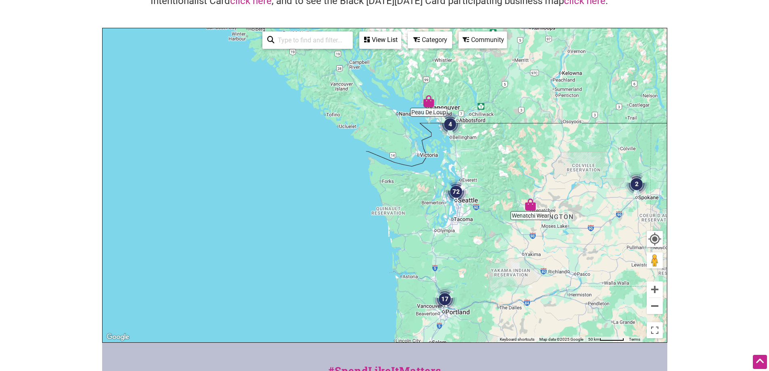
drag, startPoint x: 491, startPoint y: 252, endPoint x: 491, endPoint y: 258, distance: 5.7
click at [488, 257] on div "To navigate, press the arrow keys." at bounding box center [385, 185] width 564 height 314
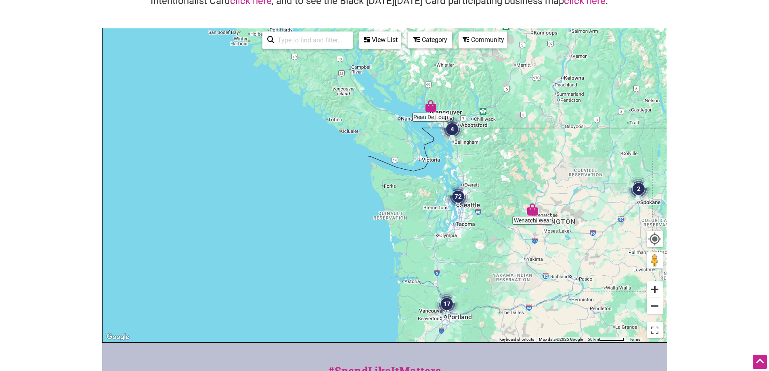
click at [649, 291] on button "Zoom in" at bounding box center [655, 289] width 16 height 16
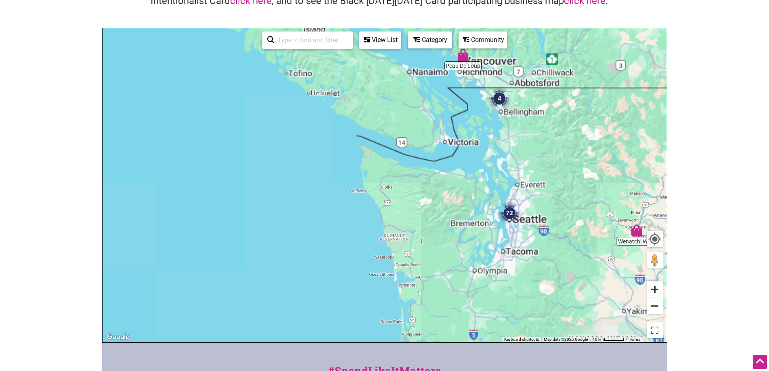
click at [649, 291] on button "Zoom in" at bounding box center [655, 289] width 16 height 16
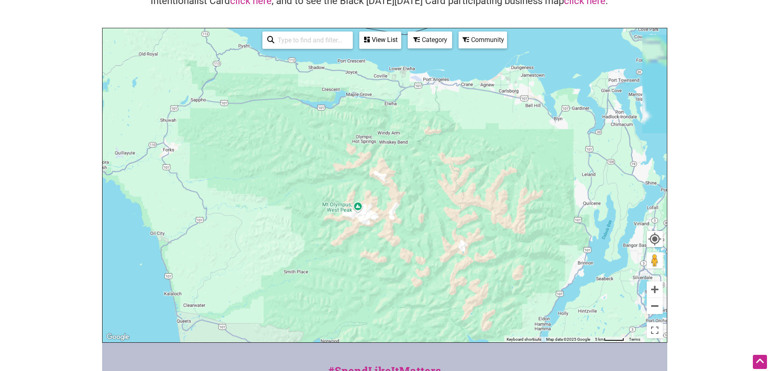
drag, startPoint x: 488, startPoint y: 238, endPoint x: 311, endPoint y: 201, distance: 180.6
click at [311, 201] on div "To navigate, press the arrow keys." at bounding box center [385, 185] width 564 height 314
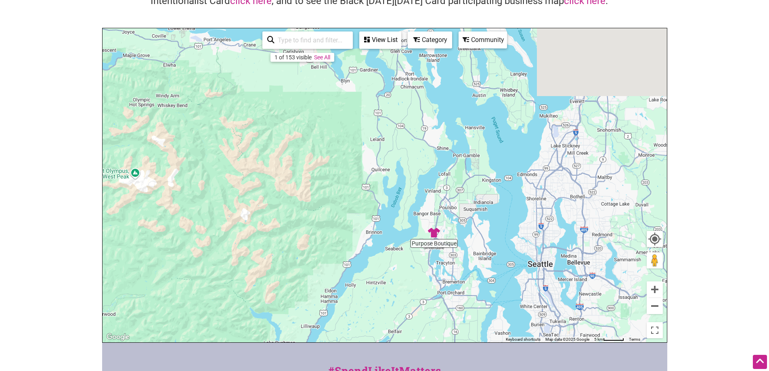
drag, startPoint x: 430, startPoint y: 209, endPoint x: 208, endPoint y: 175, distance: 224.2
click at [203, 174] on div "To navigate, press the arrow keys." at bounding box center [385, 185] width 564 height 314
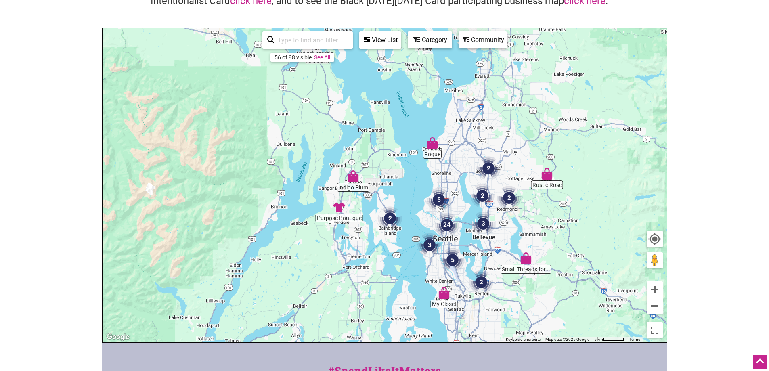
drag, startPoint x: 436, startPoint y: 164, endPoint x: 358, endPoint y: 130, distance: 85.4
click at [358, 130] on div "To navigate, press the arrow keys." at bounding box center [385, 185] width 564 height 314
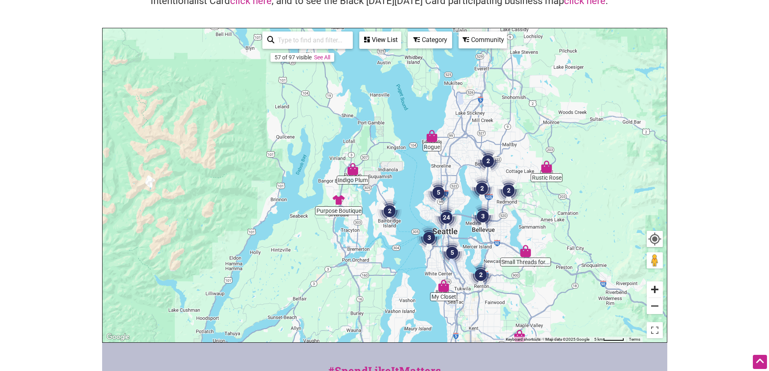
click at [658, 288] on button "Zoom in" at bounding box center [655, 289] width 16 height 16
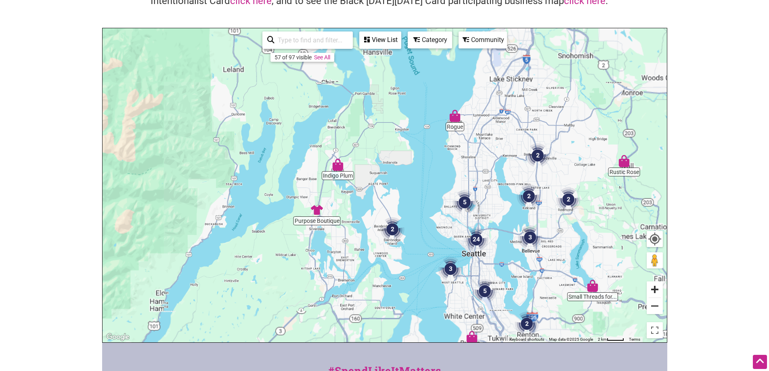
click at [658, 288] on button "Zoom in" at bounding box center [655, 289] width 16 height 16
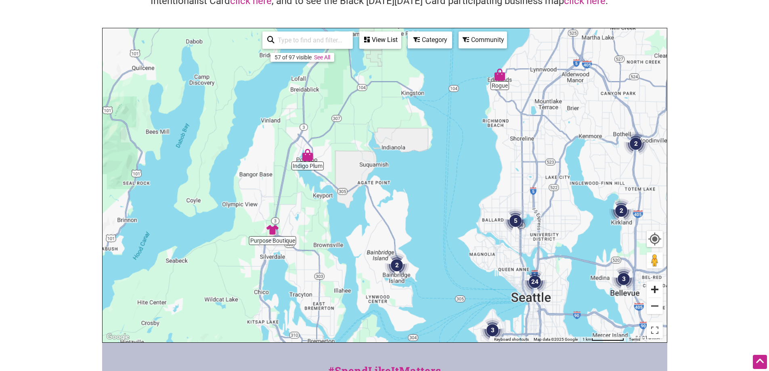
click at [658, 288] on button "Zoom in" at bounding box center [655, 289] width 16 height 16
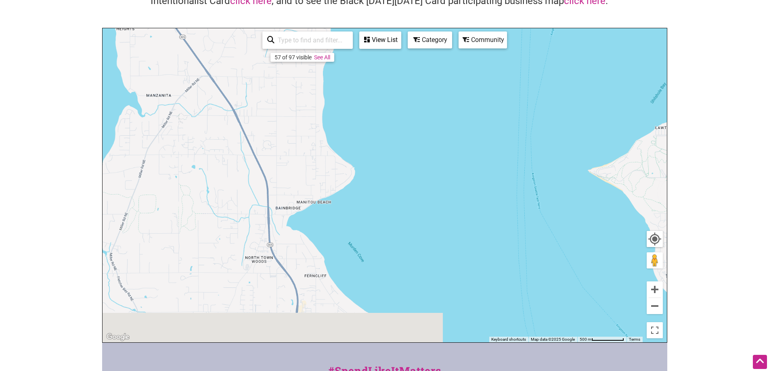
drag, startPoint x: 517, startPoint y: 256, endPoint x: 350, endPoint y: -27, distance: 328.5
click at [350, 0] on html "× Menu 0 Add a Business Map Blog Store Offers Intentionalist Cards Buy Black Ca…" at bounding box center [384, 104] width 769 height 371
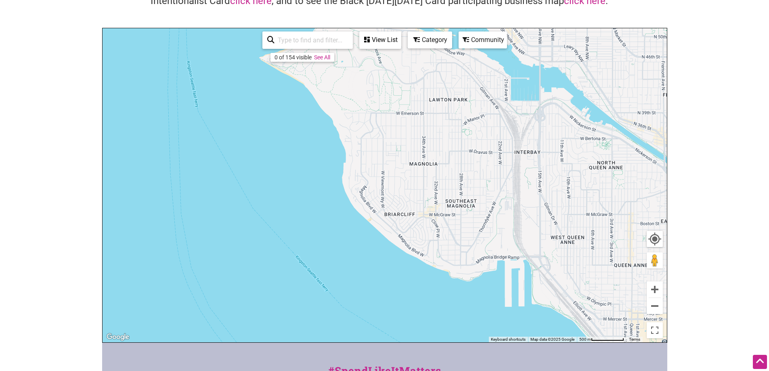
drag, startPoint x: 519, startPoint y: 153, endPoint x: 131, endPoint y: 45, distance: 402.7
click at [131, 45] on div "To navigate, press the arrow keys." at bounding box center [385, 185] width 564 height 314
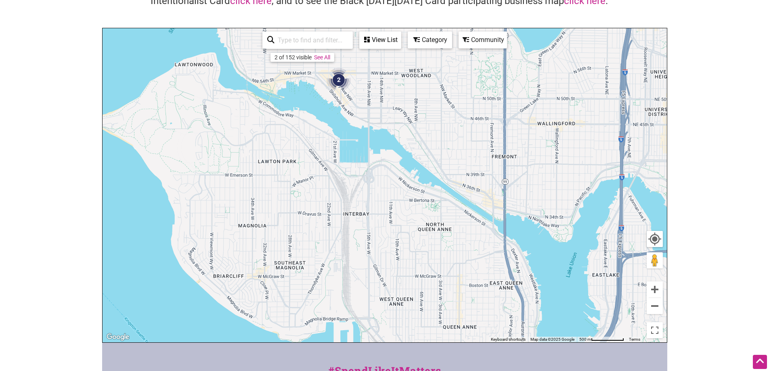
drag, startPoint x: 401, startPoint y: 143, endPoint x: 317, endPoint y: 186, distance: 94.4
click at [317, 186] on div "To navigate, press the arrow keys." at bounding box center [385, 185] width 564 height 314
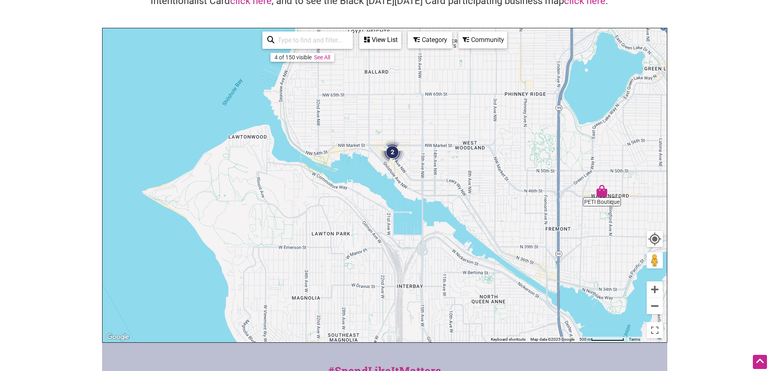
drag, startPoint x: 411, startPoint y: 138, endPoint x: 470, endPoint y: 220, distance: 101.6
click at [470, 220] on div "To navigate, press the arrow keys." at bounding box center [385, 185] width 564 height 314
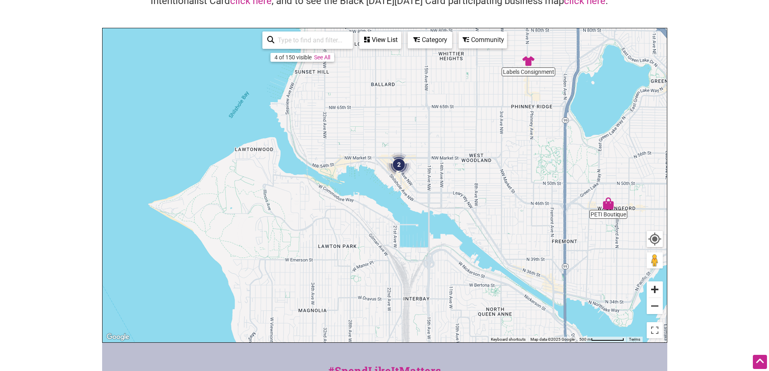
click at [655, 284] on button "Zoom in" at bounding box center [655, 289] width 16 height 16
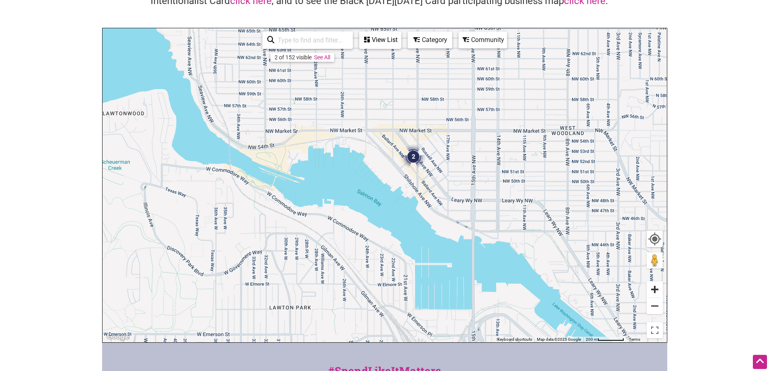
click at [655, 284] on button "Zoom in" at bounding box center [655, 289] width 16 height 16
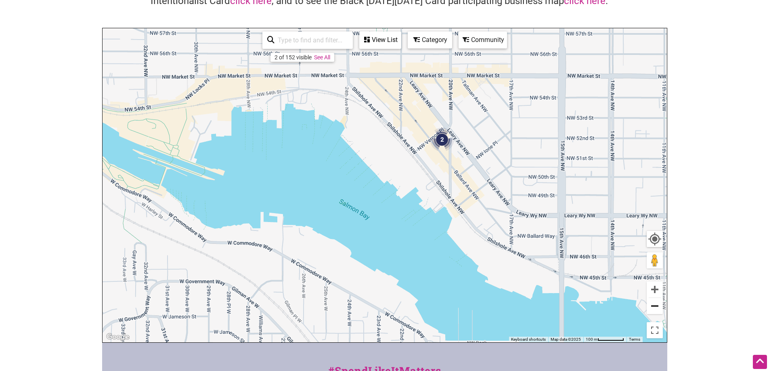
click at [652, 306] on button "Zoom out" at bounding box center [655, 306] width 16 height 16
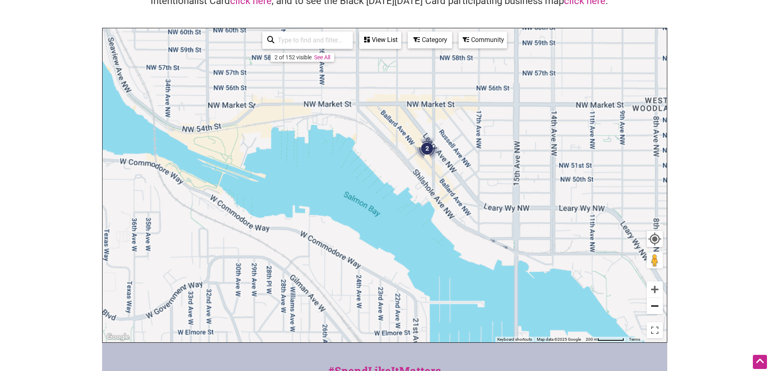
click at [652, 306] on button "Zoom out" at bounding box center [655, 306] width 16 height 16
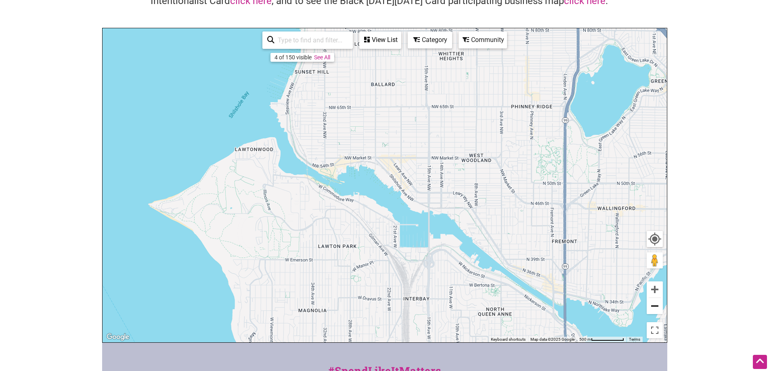
click at [652, 306] on button "Zoom out" at bounding box center [655, 306] width 16 height 16
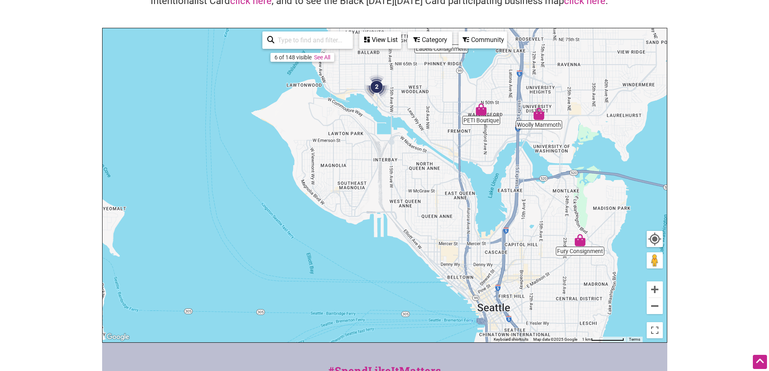
drag, startPoint x: 478, startPoint y: 251, endPoint x: 464, endPoint y: 171, distance: 81.6
click at [464, 171] on div "To navigate, press the arrow keys." at bounding box center [385, 185] width 564 height 314
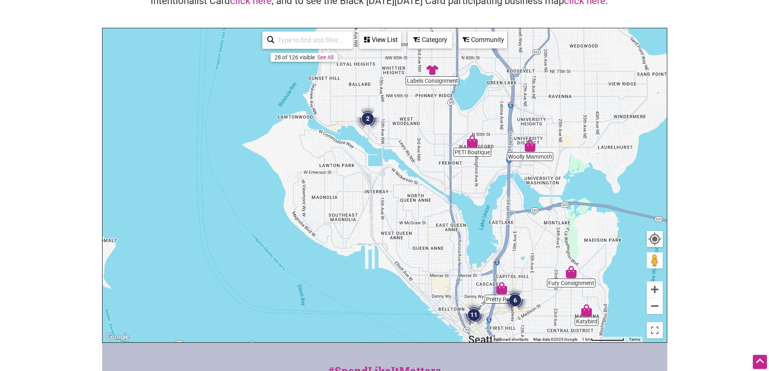
drag, startPoint x: 419, startPoint y: 174, endPoint x: 410, endPoint y: 205, distance: 33.1
click at [410, 205] on div "To navigate, press the arrow keys." at bounding box center [385, 185] width 564 height 314
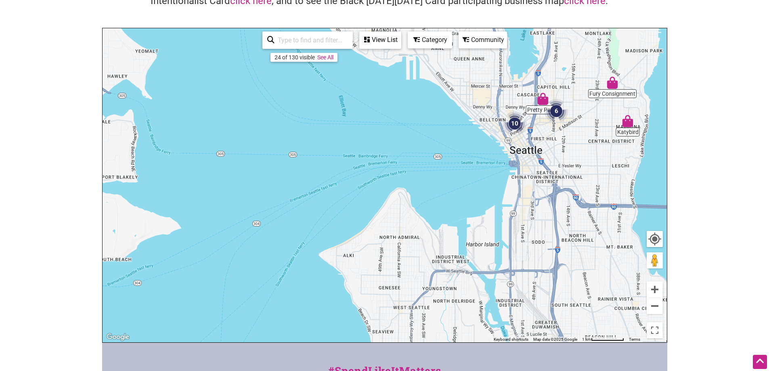
drag, startPoint x: 449, startPoint y: 140, endPoint x: 491, endPoint y: -49, distance: 193.8
click at [491, 0] on html "× Menu 0 Add a Business Map Blog Store Offers Intentionalist Cards Buy Black Ca…" at bounding box center [384, 104] width 769 height 371
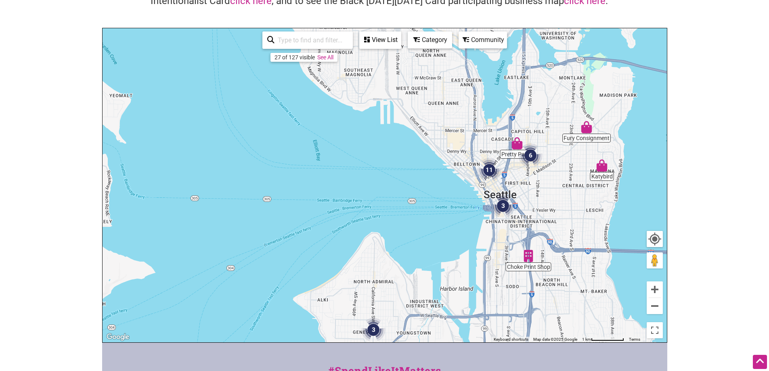
drag, startPoint x: 481, startPoint y: 69, endPoint x: 463, endPoint y: 96, distance: 33.3
click at [463, 96] on div "To navigate, press the arrow keys." at bounding box center [385, 185] width 564 height 314
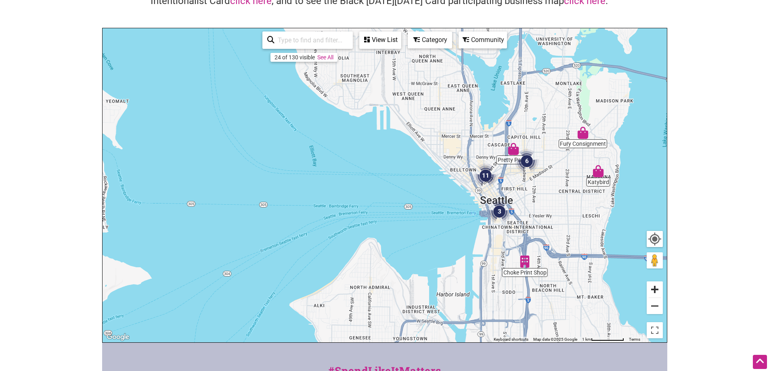
click at [656, 289] on button "Zoom in" at bounding box center [655, 289] width 16 height 16
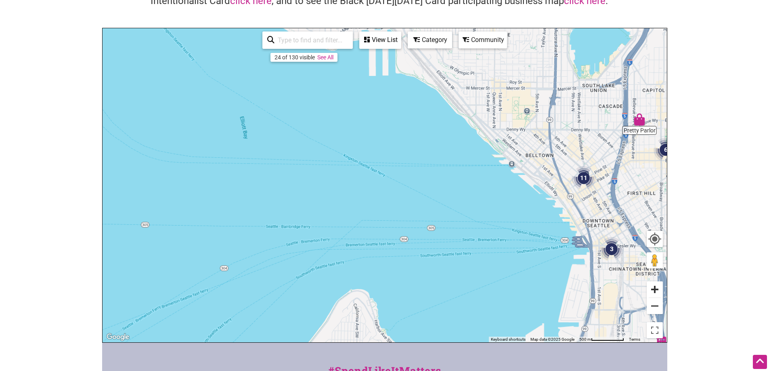
click at [656, 289] on button "Zoom in" at bounding box center [655, 289] width 16 height 16
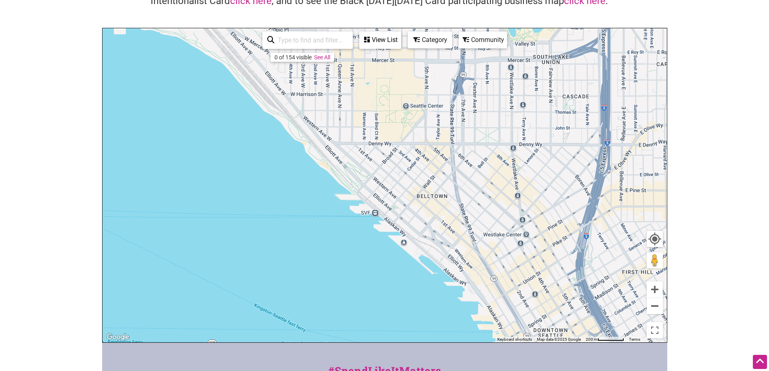
drag, startPoint x: 486, startPoint y: 208, endPoint x: 268, endPoint y: 255, distance: 222.6
click at [268, 255] on div "To navigate, press the arrow keys." at bounding box center [385, 185] width 564 height 314
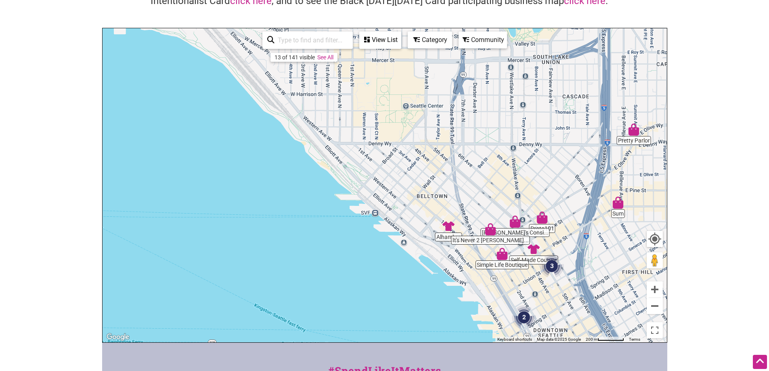
click at [320, 55] on link "See All" at bounding box center [325, 57] width 16 height 6
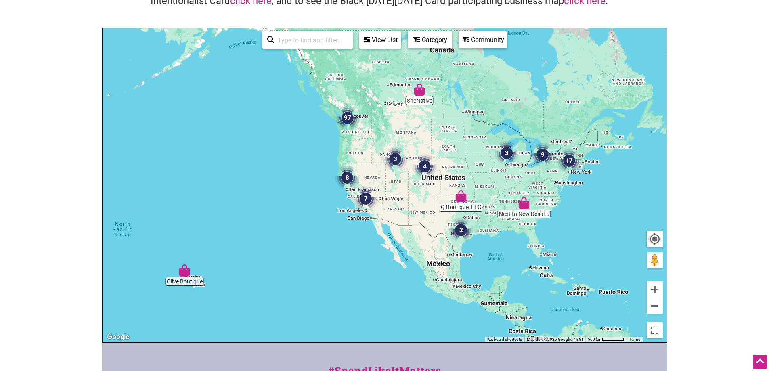
click at [338, 40] on input "search" at bounding box center [311, 40] width 73 height 16
click at [344, 207] on div "To navigate, press the arrow keys." at bounding box center [385, 185] width 564 height 314
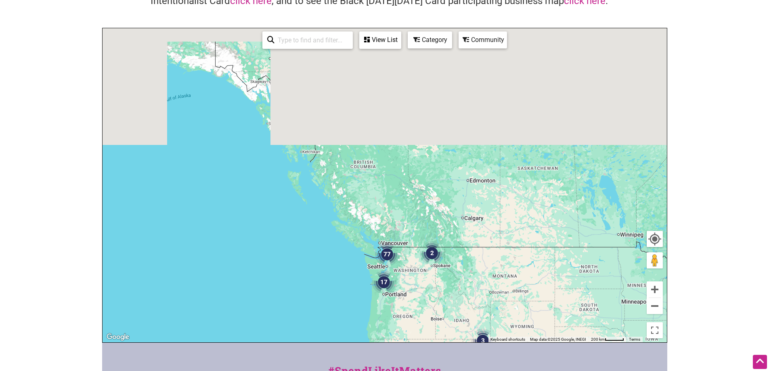
drag, startPoint x: 393, startPoint y: 113, endPoint x: 430, endPoint y: 333, distance: 223.0
click at [430, 333] on div "To navigate, press the arrow keys." at bounding box center [385, 185] width 564 height 314
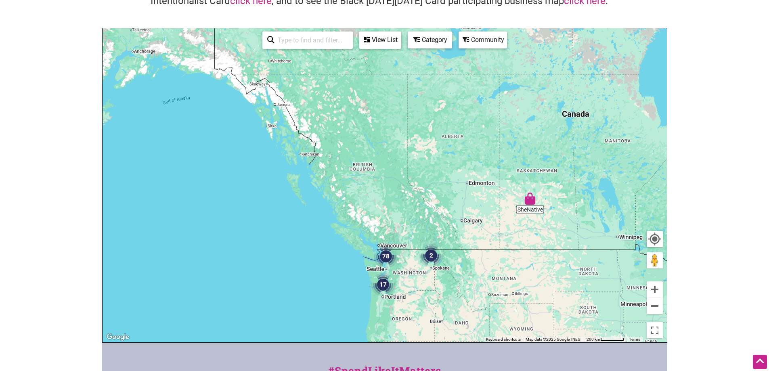
click at [403, 294] on div "To navigate, press the arrow keys." at bounding box center [385, 185] width 564 height 314
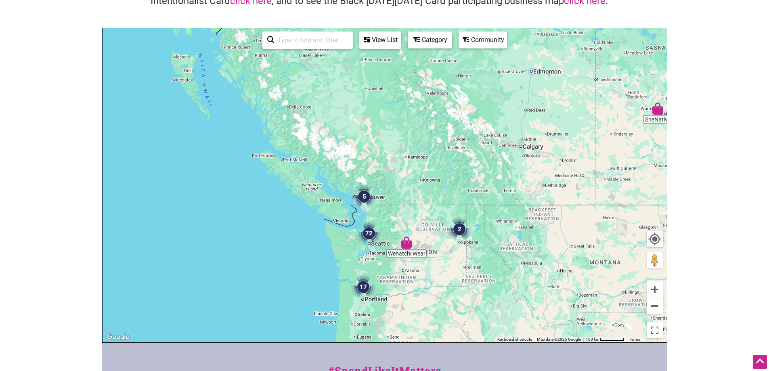
click at [393, 282] on div "To navigate, press the arrow keys." at bounding box center [385, 185] width 564 height 314
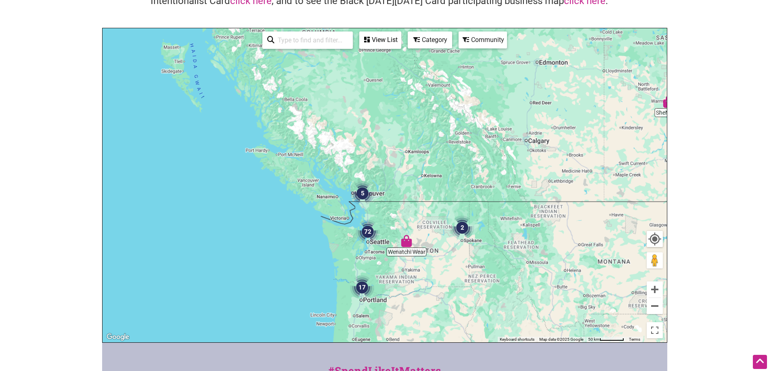
click at [393, 282] on div "To navigate, press the arrow keys." at bounding box center [385, 185] width 564 height 314
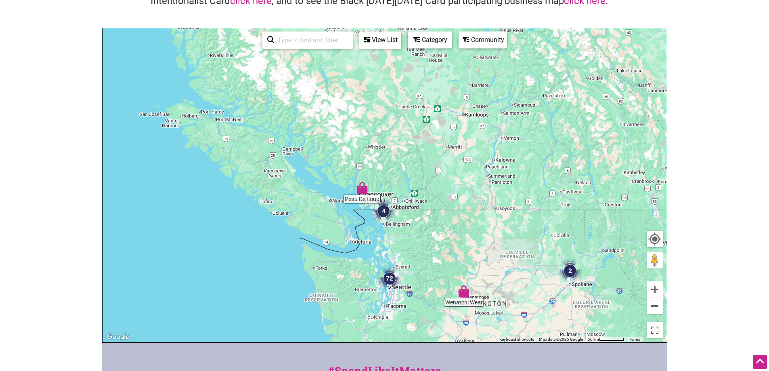
drag, startPoint x: 411, startPoint y: 337, endPoint x: 410, endPoint y: 310, distance: 26.7
click at [410, 310] on div "To navigate, press the arrow keys." at bounding box center [385, 185] width 564 height 314
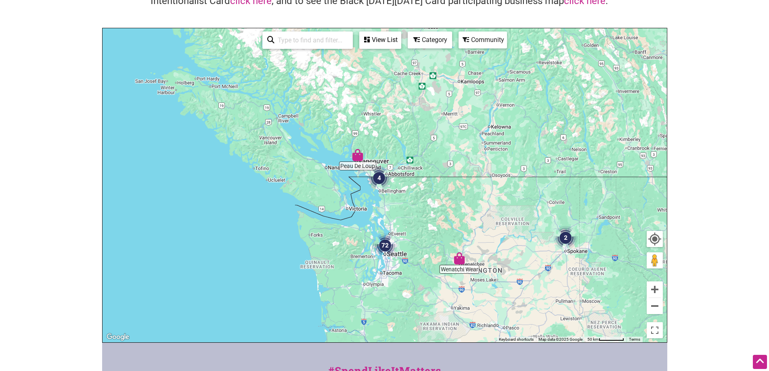
click at [385, 292] on div "To navigate, press the arrow keys." at bounding box center [385, 185] width 564 height 314
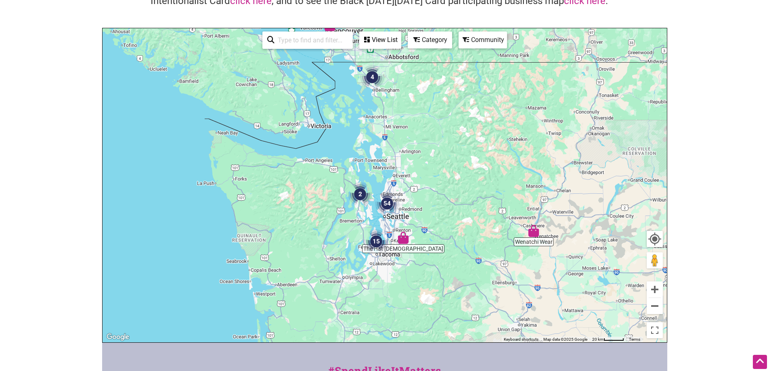
click at [348, 216] on div "To navigate, press the arrow keys." at bounding box center [385, 185] width 564 height 314
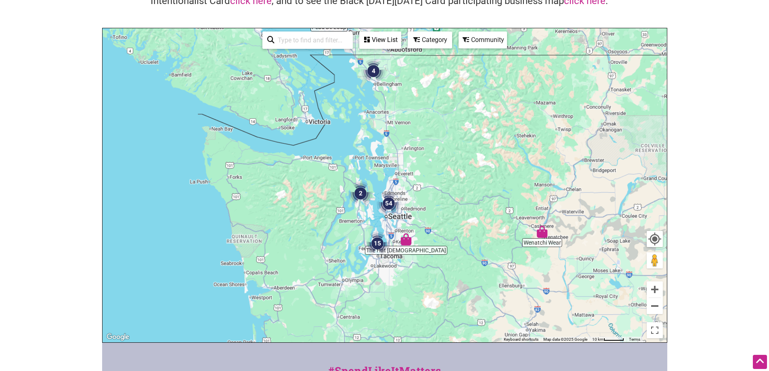
click at [348, 216] on div "To navigate, press the arrow keys." at bounding box center [385, 185] width 564 height 314
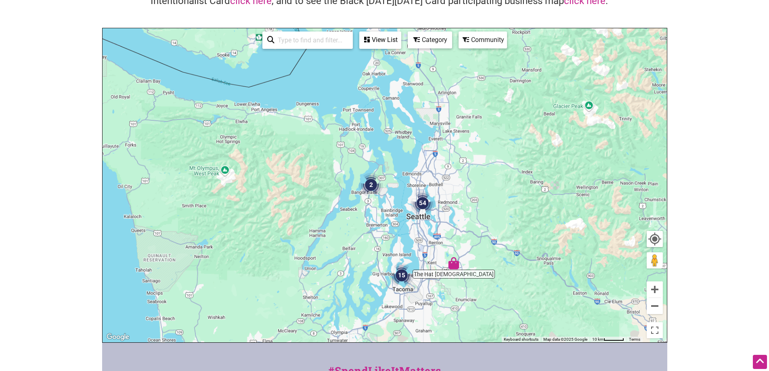
click at [348, 216] on div "To navigate, press the arrow keys." at bounding box center [385, 185] width 564 height 314
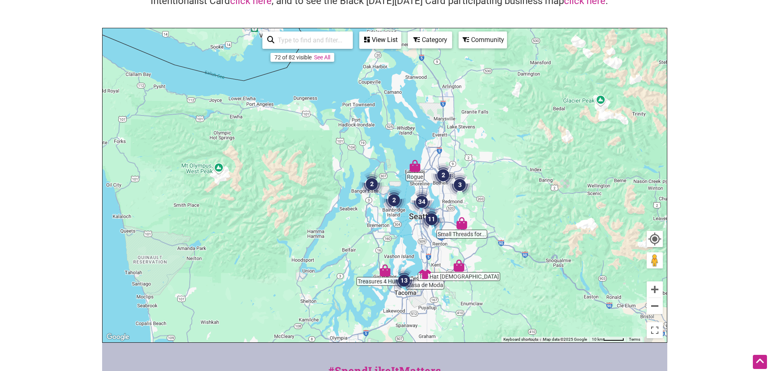
click at [348, 216] on div "To navigate, press the arrow keys." at bounding box center [385, 185] width 564 height 314
click at [354, 235] on div "To navigate, press the arrow keys." at bounding box center [385, 185] width 564 height 314
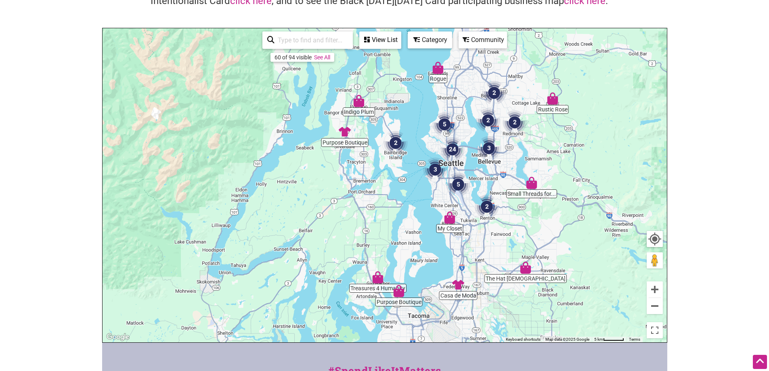
drag, startPoint x: 417, startPoint y: 242, endPoint x: 379, endPoint y: 207, distance: 51.4
click at [379, 207] on div "To navigate, press the arrow keys." at bounding box center [385, 185] width 564 height 314
click at [425, 214] on div "To navigate, press the arrow keys." at bounding box center [385, 185] width 564 height 314
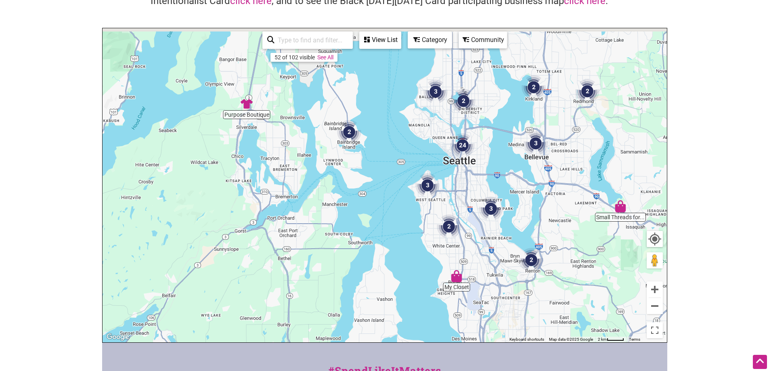
drag, startPoint x: 426, startPoint y: 202, endPoint x: 407, endPoint y: 256, distance: 56.9
click at [407, 256] on div "To navigate, press the arrow keys." at bounding box center [385, 185] width 564 height 314
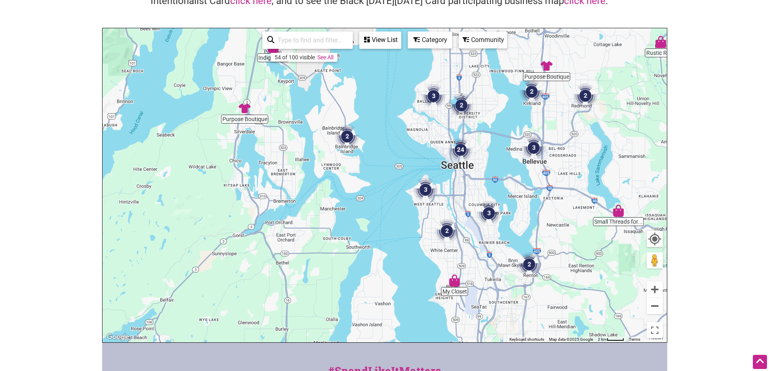
click at [421, 143] on div "To navigate, press the arrow keys." at bounding box center [385, 185] width 564 height 314
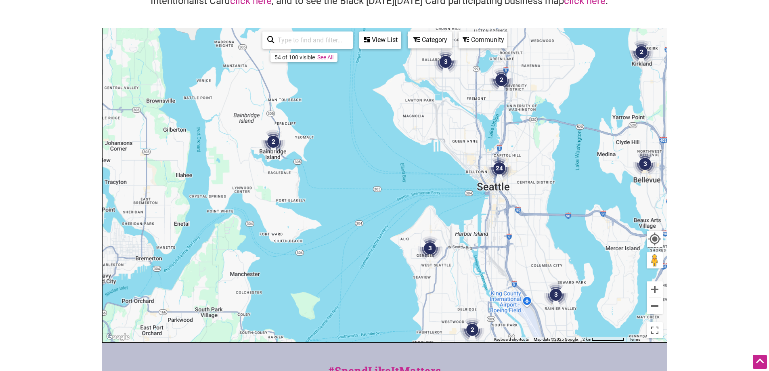
click at [421, 145] on div "To navigate, press the arrow keys." at bounding box center [385, 185] width 564 height 314
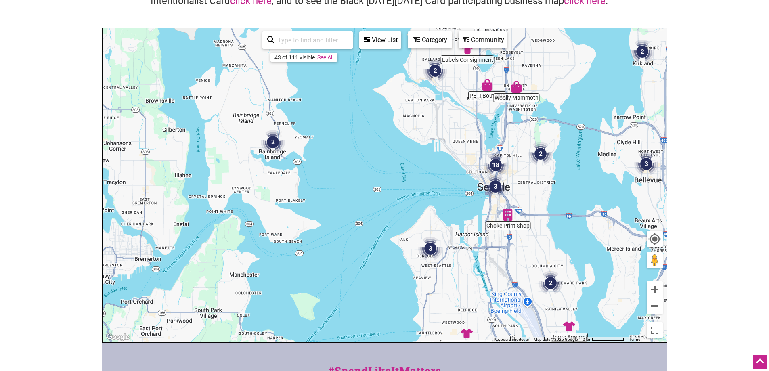
click at [421, 145] on div "To navigate, press the arrow keys." at bounding box center [385, 185] width 564 height 314
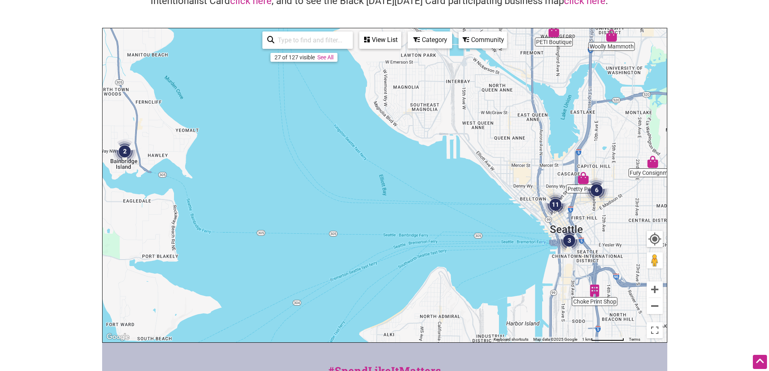
click at [421, 144] on div "To navigate, press the arrow keys." at bounding box center [385, 185] width 564 height 314
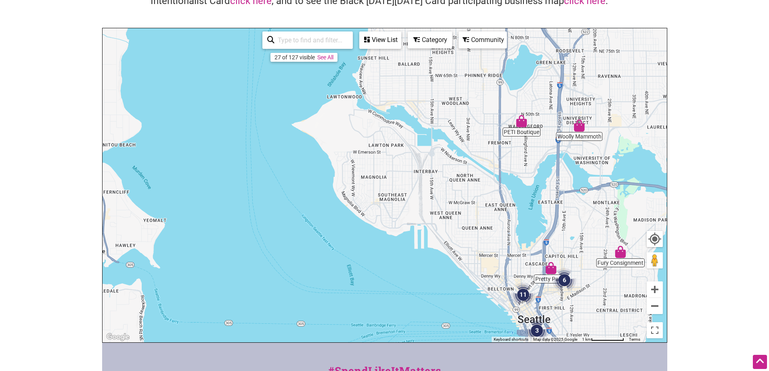
drag, startPoint x: 497, startPoint y: 105, endPoint x: 464, endPoint y: 195, distance: 95.6
click at [464, 195] on div "To navigate, press the arrow keys." at bounding box center [385, 185] width 564 height 314
click at [459, 165] on div "To navigate, press the arrow keys." at bounding box center [385, 185] width 564 height 314
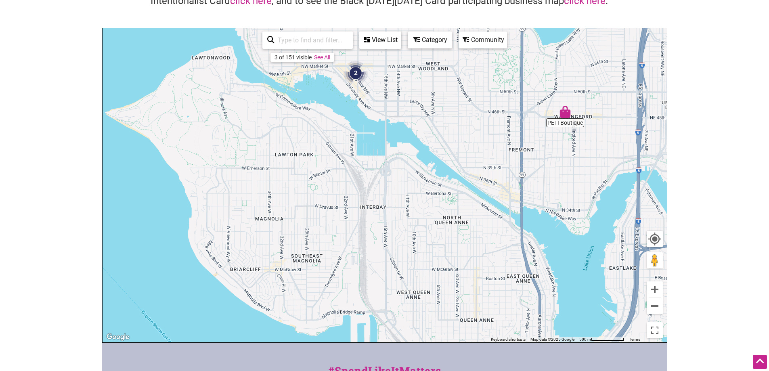
drag, startPoint x: 477, startPoint y: 151, endPoint x: 459, endPoint y: 180, distance: 33.6
click at [459, 180] on div "To navigate, press the arrow keys." at bounding box center [385, 185] width 564 height 314
click at [463, 179] on div "To navigate, press the arrow keys." at bounding box center [385, 185] width 564 height 314
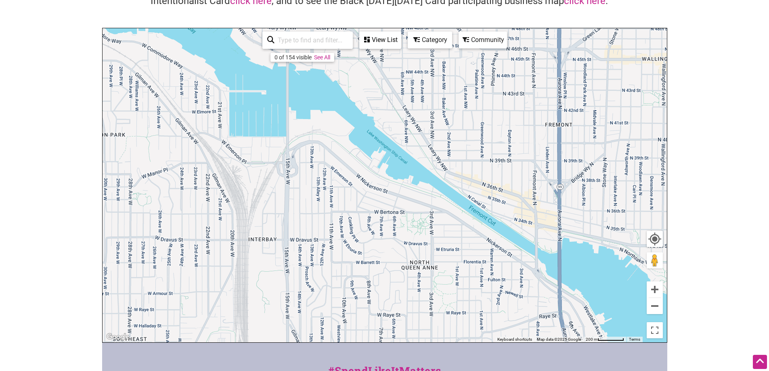
drag, startPoint x: 506, startPoint y: 200, endPoint x: 483, endPoint y: 205, distance: 23.6
click at [483, 205] on div "To navigate, press the arrow keys." at bounding box center [385, 185] width 564 height 314
click at [674, 290] on html "× Menu 0 Add a Business Map Blog Store Offers Intentionalist Cards Buy Black Ca…" at bounding box center [384, 104] width 769 height 371
click at [651, 304] on button "Zoom out" at bounding box center [655, 306] width 16 height 16
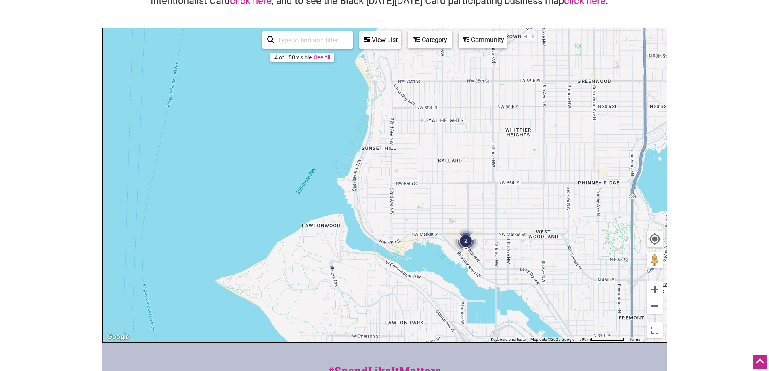
drag, startPoint x: 312, startPoint y: 151, endPoint x: 475, endPoint y: 318, distance: 232.7
click at [475, 318] on div "To navigate, press the arrow keys." at bounding box center [385, 185] width 564 height 314
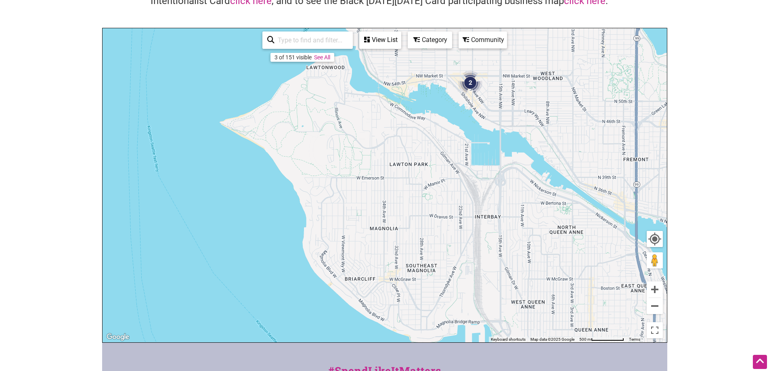
drag, startPoint x: 415, startPoint y: 175, endPoint x: 418, endPoint y: 82, distance: 93.7
click at [421, 55] on div "To navigate, press the arrow keys." at bounding box center [385, 185] width 564 height 314
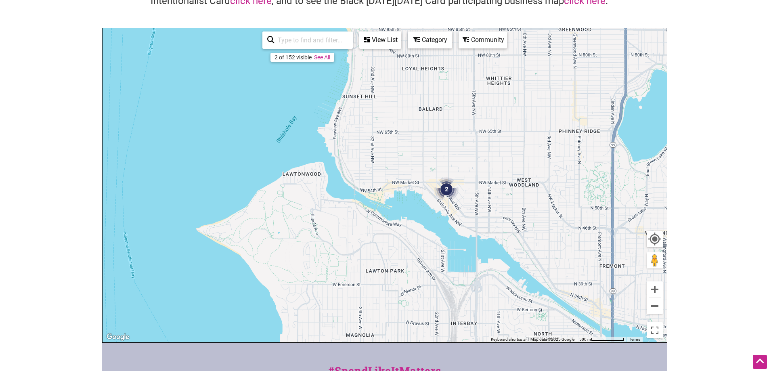
drag, startPoint x: 422, startPoint y: 259, endPoint x: 401, endPoint y: 387, distance: 129.4
click at [401, 290] on html "× Menu 0 Add a Business Map Blog Store Offers Intentionalist Cards Buy Black Ca…" at bounding box center [384, 104] width 769 height 371
click at [404, 199] on div "To navigate, press the arrow keys." at bounding box center [385, 185] width 564 height 314
click at [403, 200] on div "To navigate, press the arrow keys." at bounding box center [385, 185] width 564 height 314
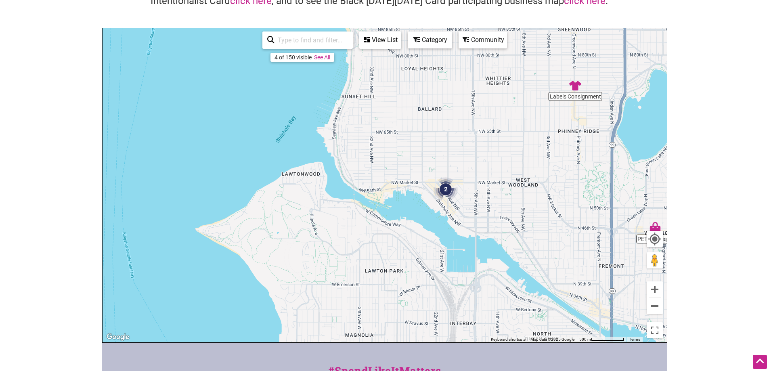
click at [403, 200] on div "To navigate, press the arrow keys." at bounding box center [385, 185] width 564 height 314
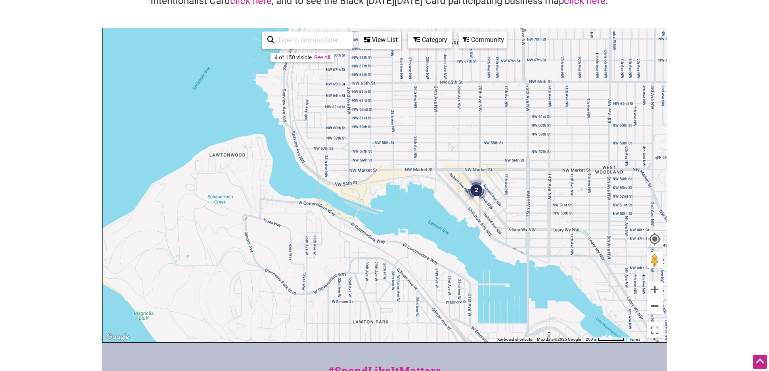
click at [403, 200] on div "To navigate, press the arrow keys." at bounding box center [385, 185] width 564 height 314
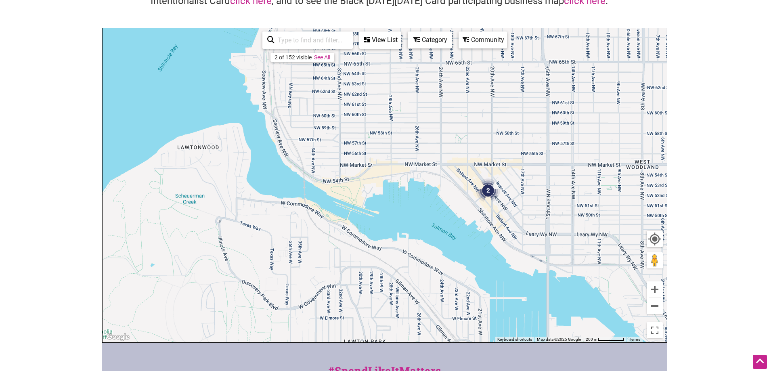
click at [403, 200] on div "To navigate, press the arrow keys." at bounding box center [385, 185] width 564 height 314
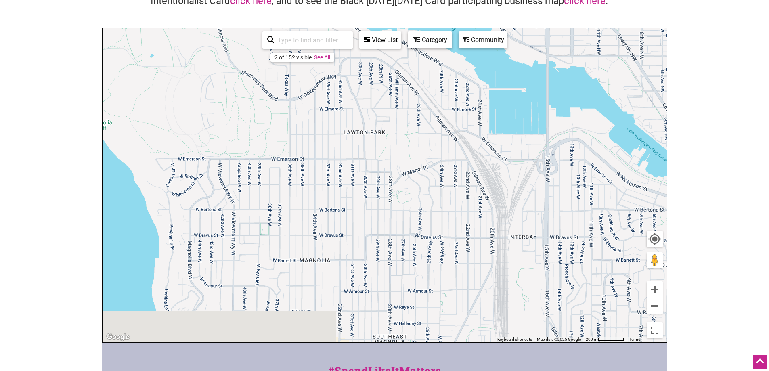
drag, startPoint x: 580, startPoint y: 313, endPoint x: 576, endPoint y: 51, distance: 262.4
click at [576, 54] on div "To navigate, press the arrow keys." at bounding box center [385, 185] width 564 height 314
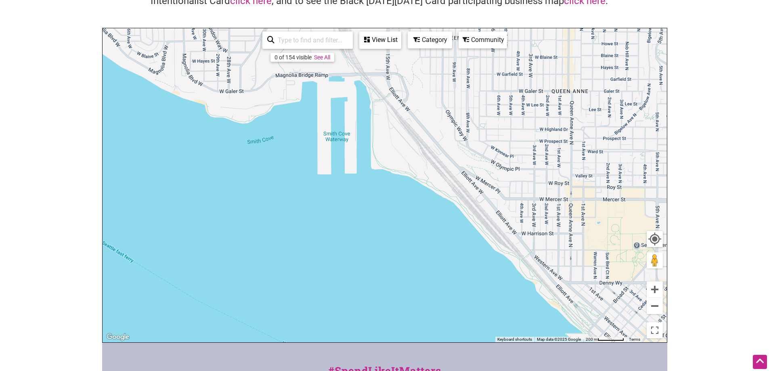
drag, startPoint x: 504, startPoint y: 181, endPoint x: 338, endPoint y: -26, distance: 265.3
click at [338, 0] on html "× Menu 0 Add a Business Map Blog Store Offers Intentionalist Cards Buy Black Ca…" at bounding box center [384, 104] width 769 height 371
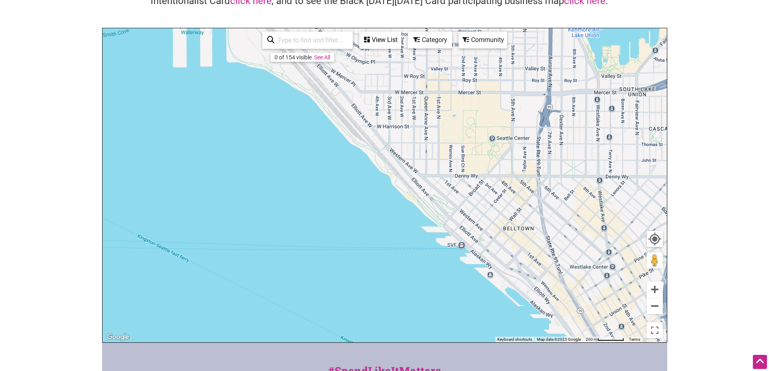
drag, startPoint x: 566, startPoint y: 180, endPoint x: 422, endPoint y: 70, distance: 181.4
click at [422, 70] on div "To navigate, press the arrow keys." at bounding box center [385, 185] width 564 height 314
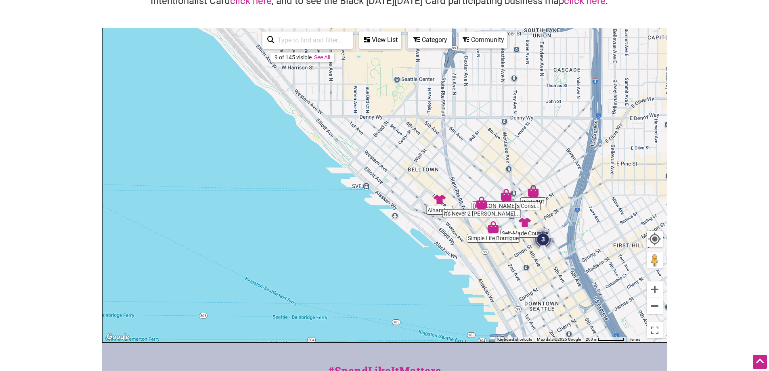
drag, startPoint x: 564, startPoint y: 222, endPoint x: 469, endPoint y: 164, distance: 111.4
click at [469, 164] on div "To navigate, press the arrow keys." at bounding box center [385, 185] width 564 height 314
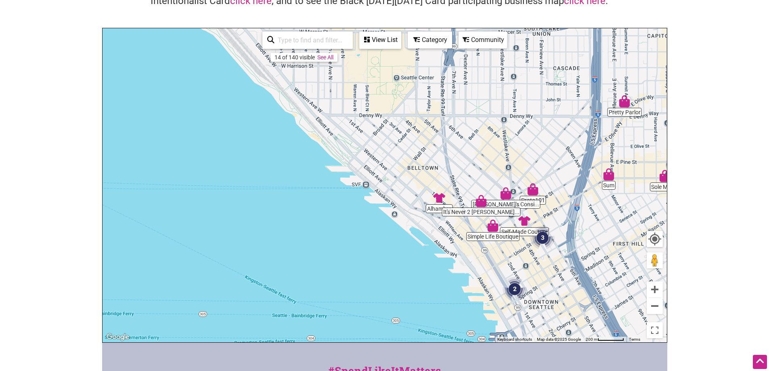
click at [389, 44] on div "View List" at bounding box center [380, 39] width 40 height 15
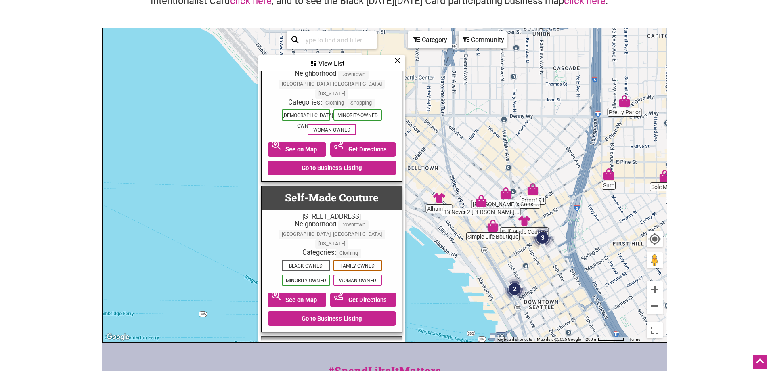
scroll to position [1251, 0]
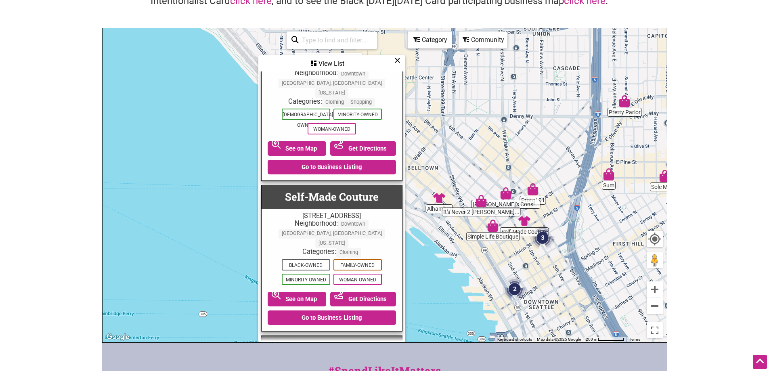
click at [405, 56] on div "Category" at bounding box center [331, 63] width 145 height 15
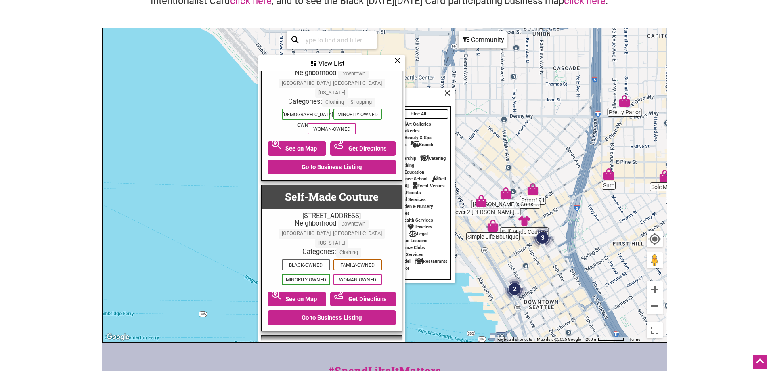
click at [398, 61] on icon at bounding box center [397, 60] width 6 height 0
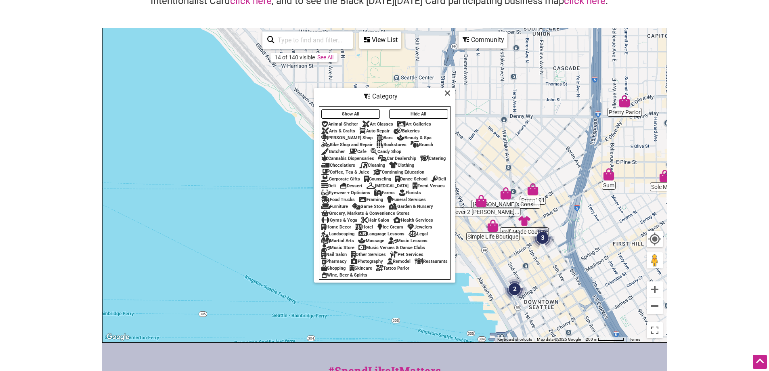
click at [343, 229] on div "Home Decor" at bounding box center [336, 226] width 30 height 5
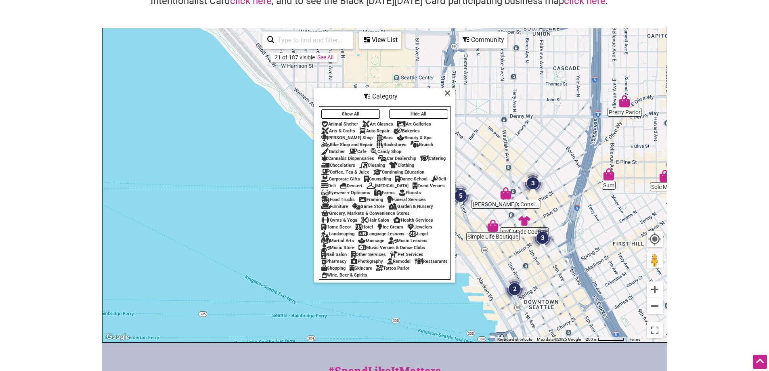
click at [343, 229] on div "Home Decor" at bounding box center [336, 226] width 30 height 5
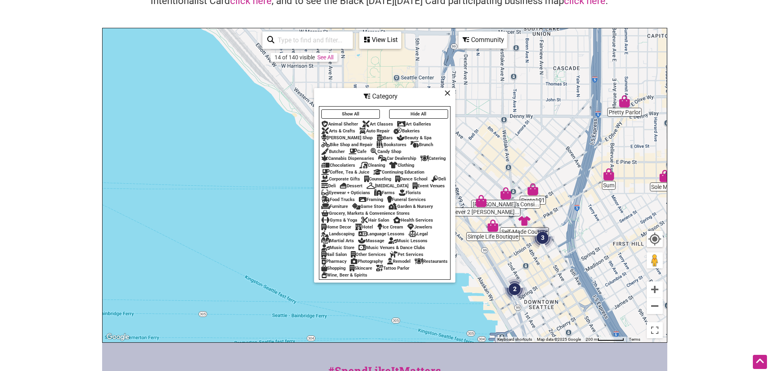
click at [407, 163] on div "Clothing" at bounding box center [401, 165] width 25 height 5
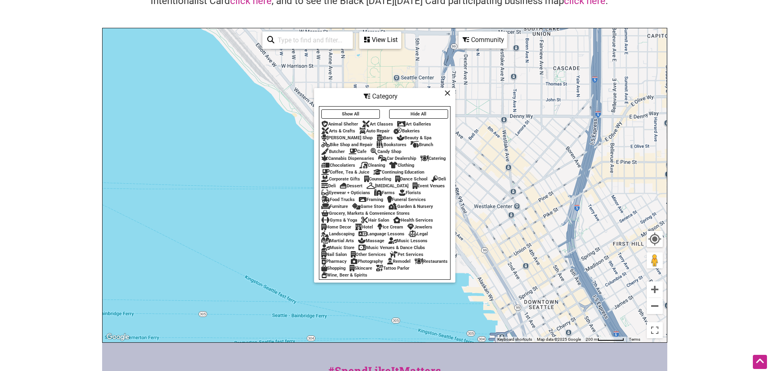
click at [342, 228] on div "Home Decor" at bounding box center [336, 226] width 30 height 5
click at [325, 57] on link "See All" at bounding box center [319, 57] width 16 height 6
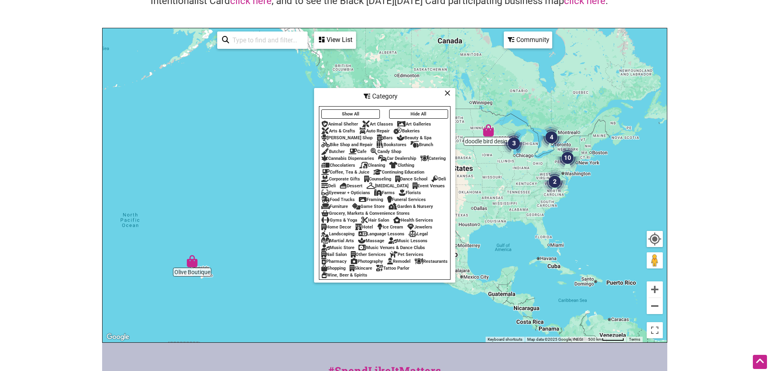
click at [449, 93] on icon at bounding box center [447, 93] width 6 height 0
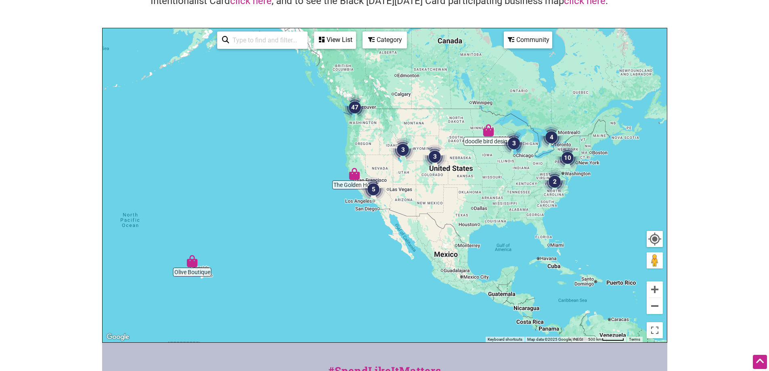
click at [364, 113] on img "47" at bounding box center [355, 107] width 31 height 31
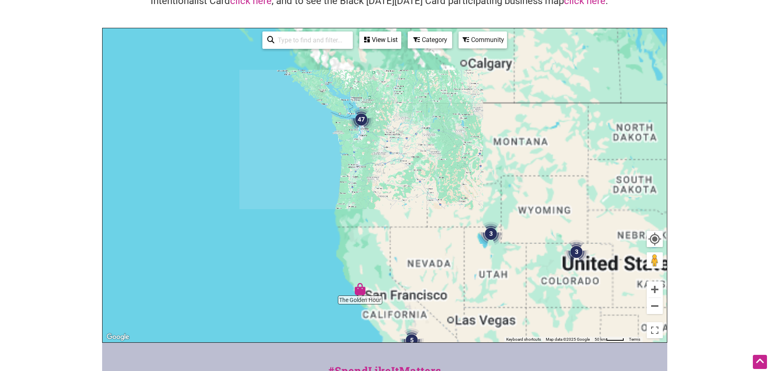
click at [364, 113] on img "47" at bounding box center [361, 119] width 31 height 31
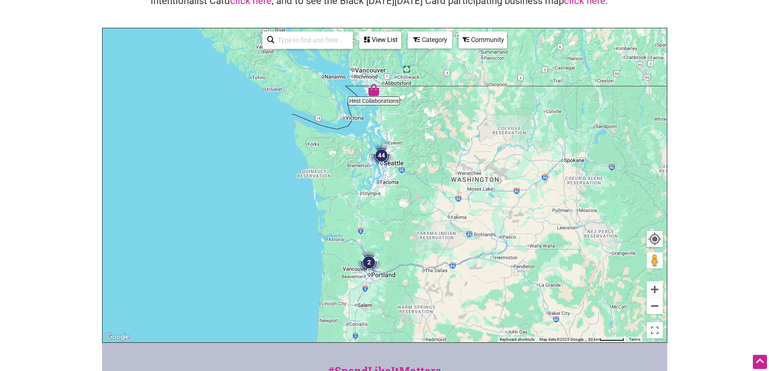
click at [369, 177] on div "To navigate, press the arrow keys." at bounding box center [385, 185] width 564 height 314
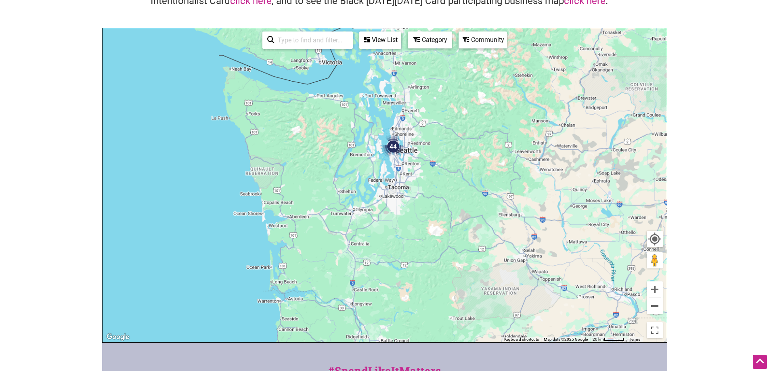
click at [369, 177] on div "To navigate, press the arrow keys." at bounding box center [385, 185] width 564 height 314
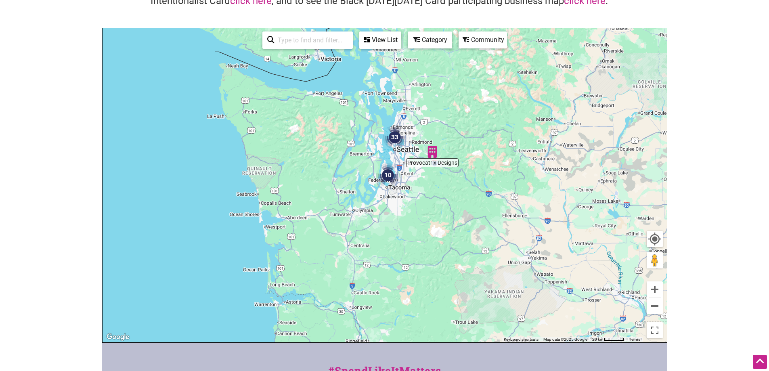
click at [369, 177] on div "To navigate, press the arrow keys." at bounding box center [385, 185] width 564 height 314
click at [363, 149] on div "To navigate, press the arrow keys." at bounding box center [385, 185] width 564 height 314
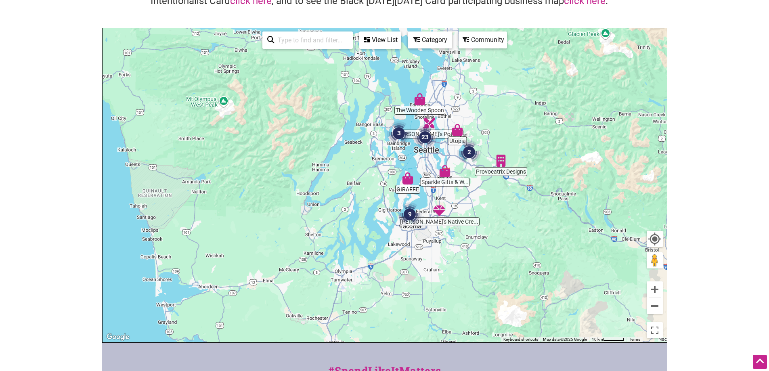
click at [391, 156] on div "To navigate, press the arrow keys." at bounding box center [385, 185] width 564 height 314
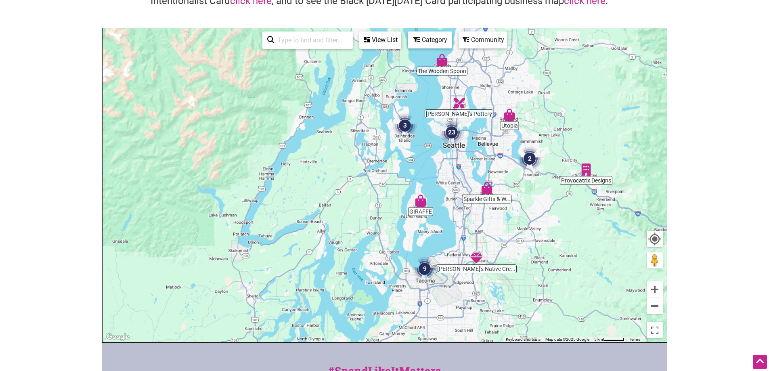
click at [391, 156] on div "To navigate, press the arrow keys." at bounding box center [385, 185] width 564 height 314
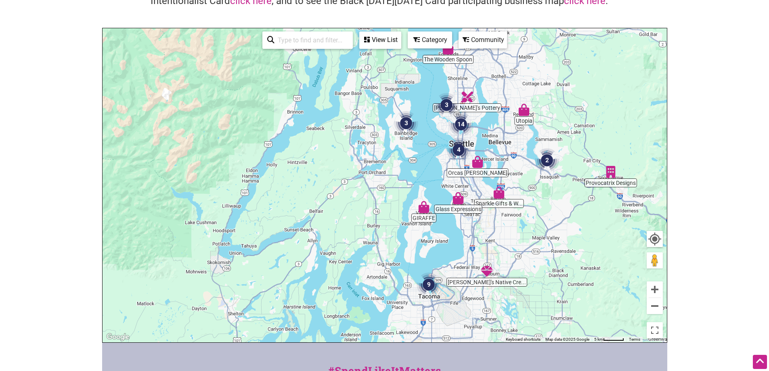
click at [391, 156] on div "To navigate, press the arrow keys." at bounding box center [385, 185] width 564 height 314
click at [444, 167] on div "To navigate, press the arrow keys." at bounding box center [385, 185] width 564 height 314
click at [443, 167] on div "To navigate, press the arrow keys." at bounding box center [385, 185] width 564 height 314
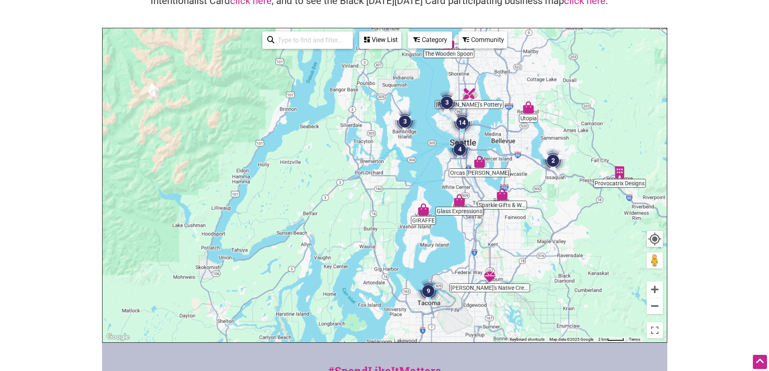
click at [443, 168] on div "To navigate, press the arrow keys." at bounding box center [385, 185] width 564 height 314
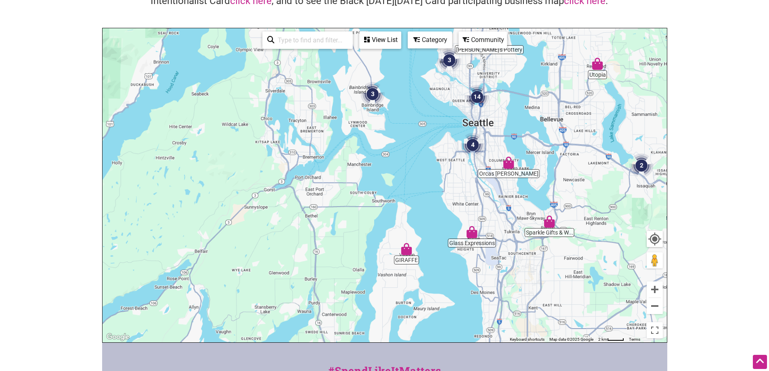
click at [443, 168] on div "To navigate, press the arrow keys." at bounding box center [385, 185] width 564 height 314
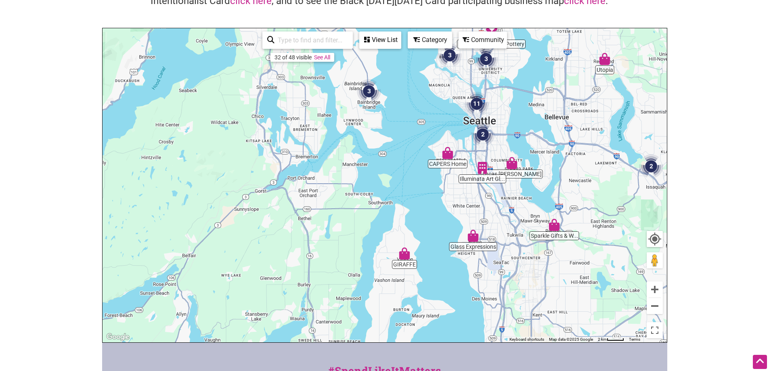
click at [443, 168] on div "To navigate, press the arrow keys." at bounding box center [385, 185] width 564 height 314
click at [450, 113] on div "To navigate, press the arrow keys." at bounding box center [385, 185] width 564 height 314
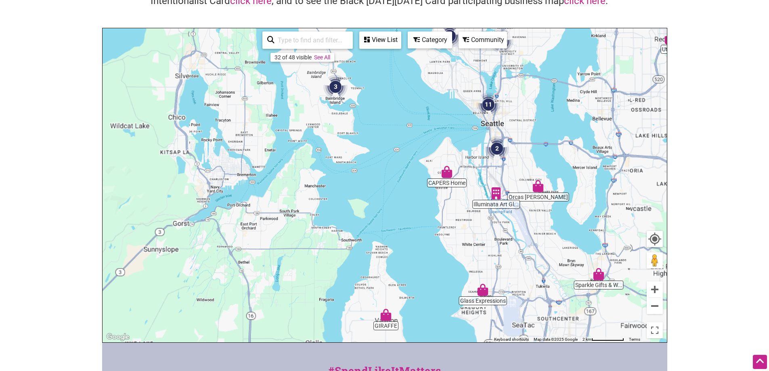
click at [450, 113] on div "To navigate, press the arrow keys." at bounding box center [385, 185] width 564 height 314
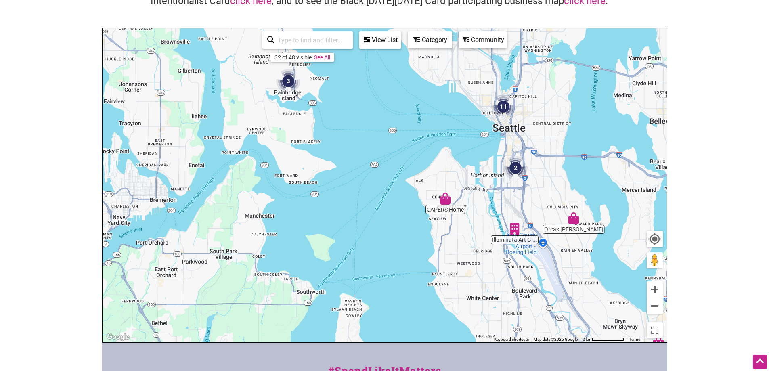
click at [450, 113] on div "To navigate, press the arrow keys." at bounding box center [385, 185] width 564 height 314
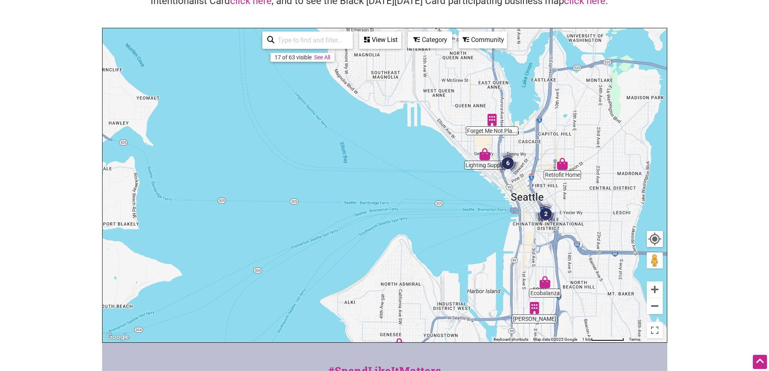
drag, startPoint x: 473, startPoint y: 131, endPoint x: 444, endPoint y: 165, distance: 45.0
click at [444, 165] on div "To navigate, press the arrow keys." at bounding box center [385, 185] width 564 height 314
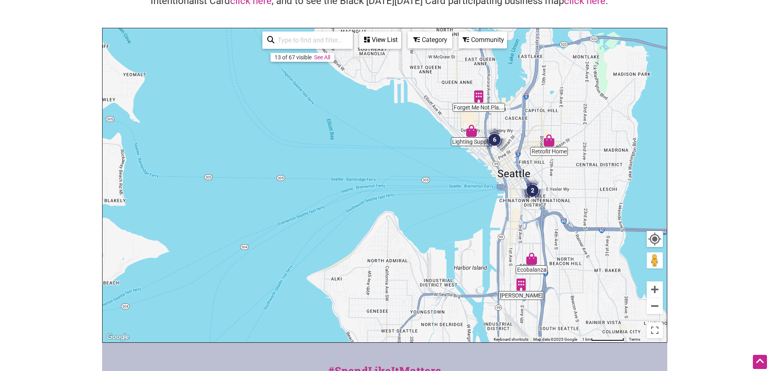
drag, startPoint x: 423, startPoint y: 139, endPoint x: 412, endPoint y: 119, distance: 22.6
click at [412, 119] on div "To navigate, press the arrow keys." at bounding box center [385, 185] width 564 height 314
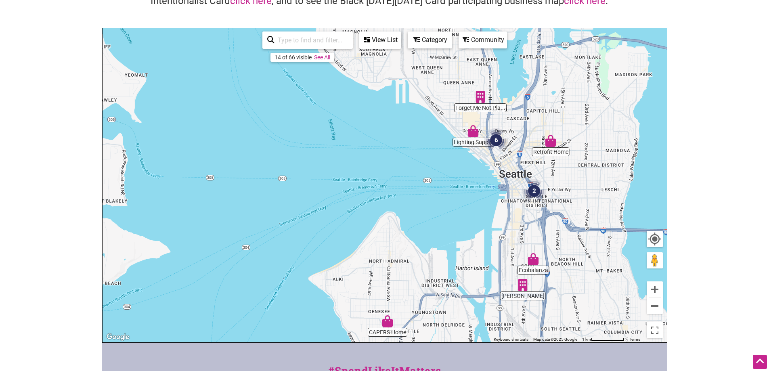
click at [390, 42] on div "View List" at bounding box center [380, 39] width 40 height 15
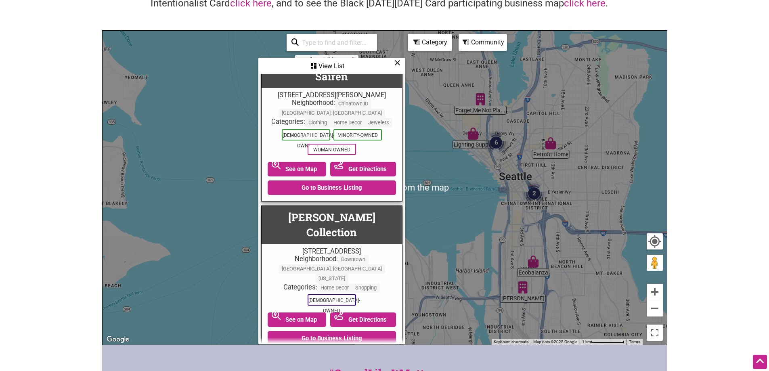
scroll to position [40, 0]
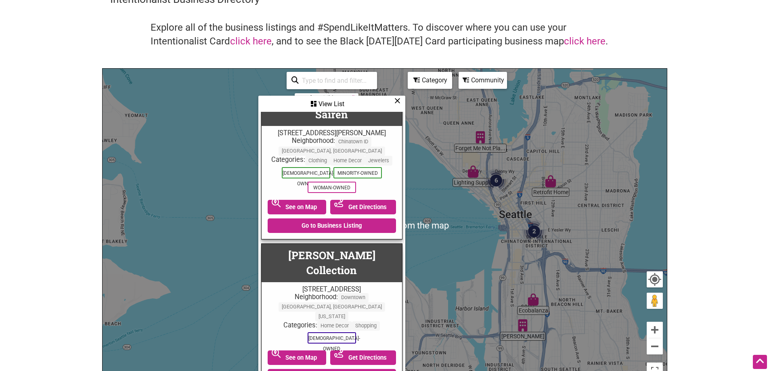
click at [405, 96] on div "Category" at bounding box center [331, 103] width 145 height 15
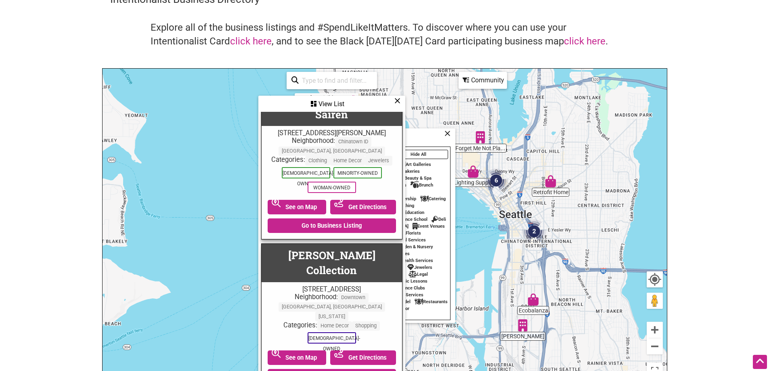
click at [396, 101] on icon at bounding box center [397, 101] width 6 height 0
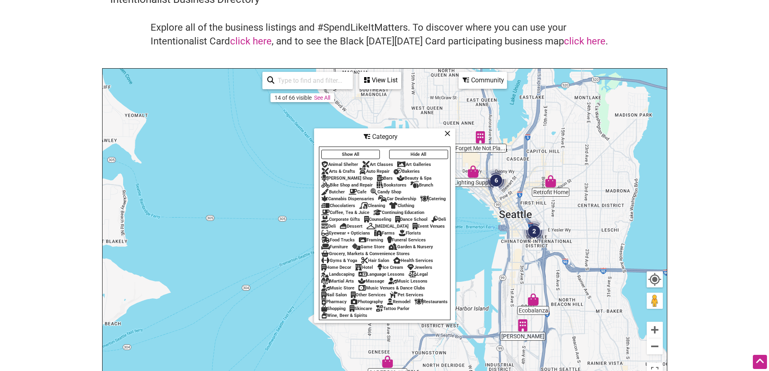
click at [342, 268] on div "Home Decor" at bounding box center [336, 267] width 30 height 5
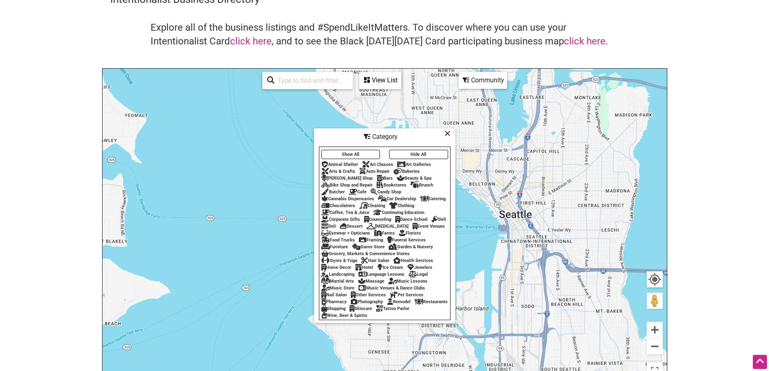
click at [345, 212] on div "Show All Hide All Animal Shelter Art Classes Art Galleries Arts & Crafts Auto R…" at bounding box center [384, 233] width 131 height 171
click at [350, 213] on div "Show All Hide All Animal Shelter Art Classes Art Galleries Arts & Crafts Auto R…" at bounding box center [384, 233] width 131 height 171
click at [350, 217] on div "Corporate Gifts" at bounding box center [340, 219] width 39 height 5
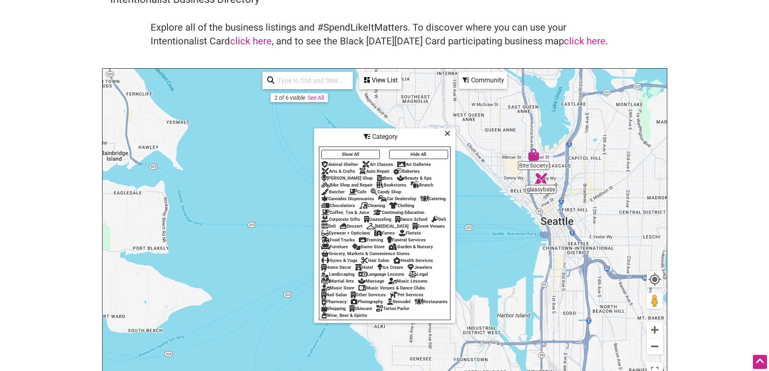
drag, startPoint x: 466, startPoint y: 161, endPoint x: 512, endPoint y: 170, distance: 46.4
click at [512, 170] on div "To navigate, press the arrow keys." at bounding box center [385, 226] width 564 height 314
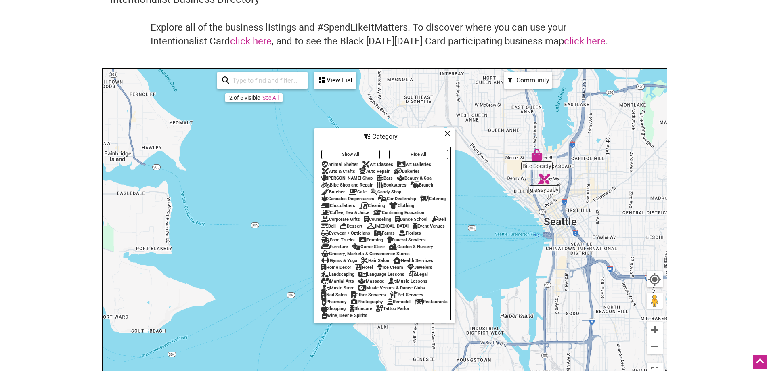
click at [543, 178] on img "glassybaby" at bounding box center [544, 179] width 19 height 19
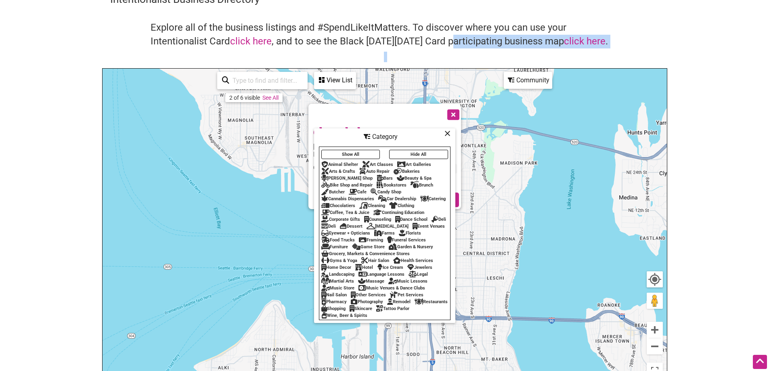
drag, startPoint x: 395, startPoint y: 103, endPoint x: 461, endPoint y: 75, distance: 72.1
click at [449, 67] on div "Intentionalist Business Directory Explore all of the business listings and #Spe…" at bounding box center [384, 187] width 565 height 391
click at [457, 111] on button "Close" at bounding box center [452, 114] width 20 height 20
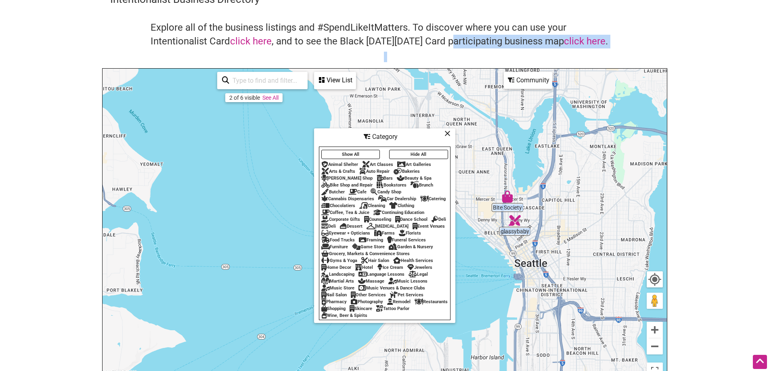
drag, startPoint x: 499, startPoint y: 183, endPoint x: 593, endPoint y: 177, distance: 94.3
click at [593, 177] on div "To navigate, press the arrow keys." at bounding box center [385, 226] width 564 height 314
click at [426, 150] on button "Hide All" at bounding box center [418, 154] width 59 height 9
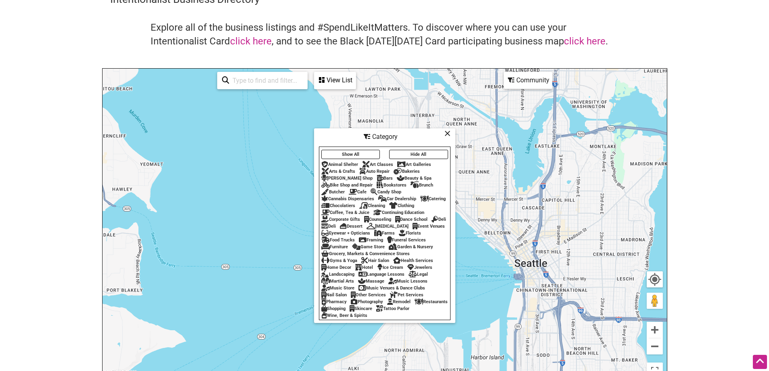
click at [429, 269] on div "Jewelers" at bounding box center [419, 267] width 25 height 5
